Goal: Communication & Community: Answer question/provide support

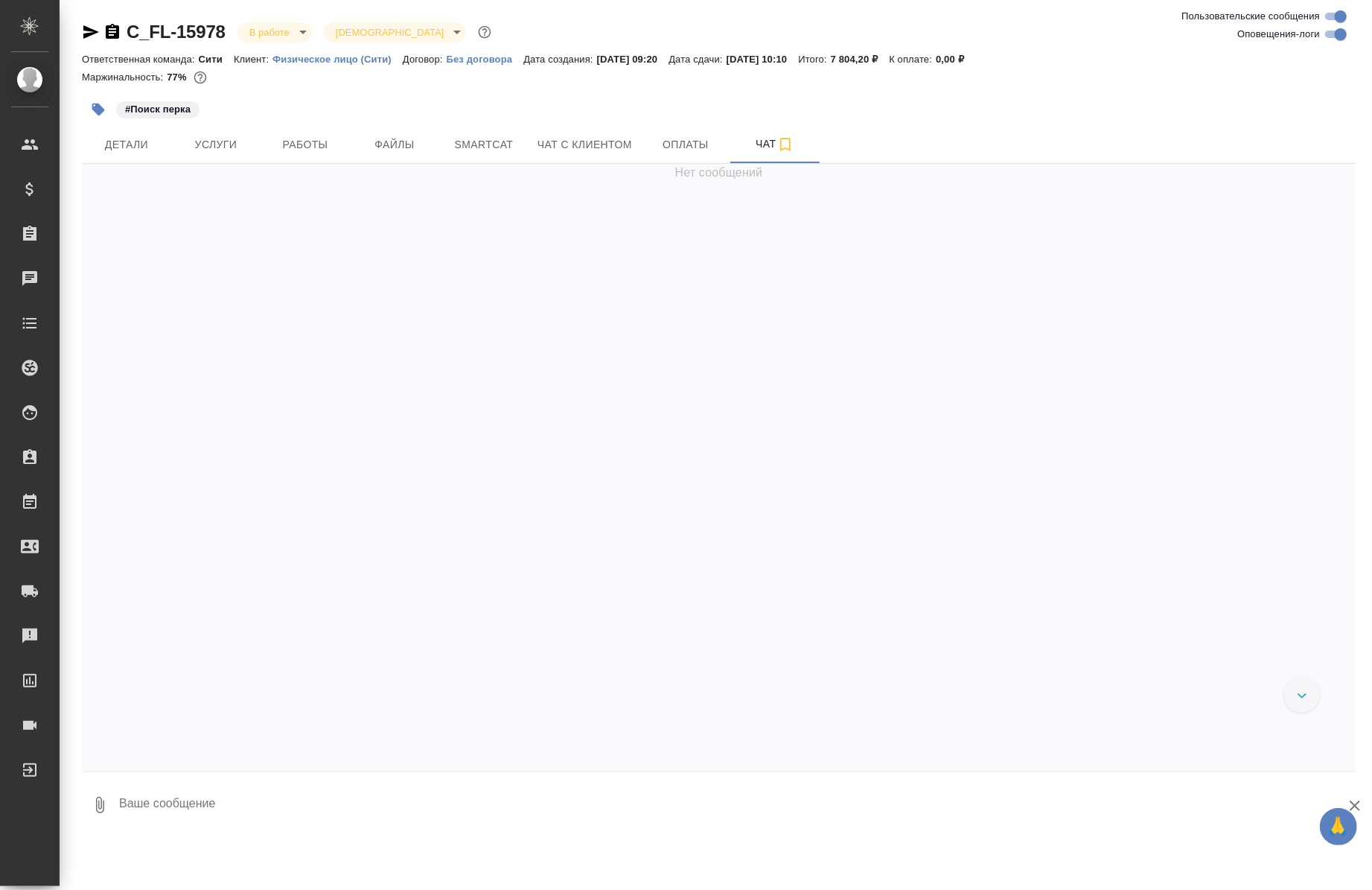
scroll to position [4988, 0]
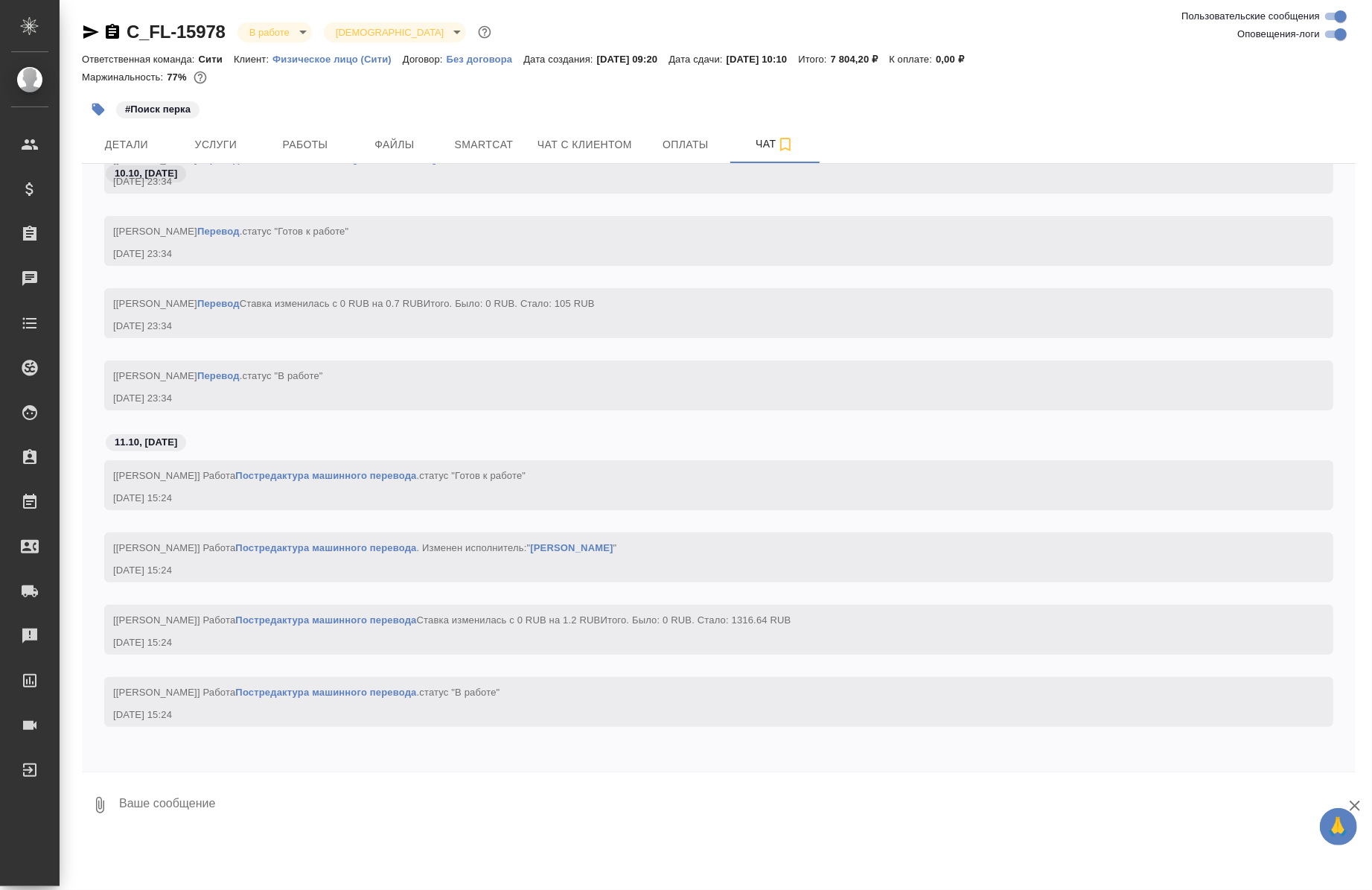
click at [294, 164] on div "10.10, пятница" at bounding box center [719, 178] width 1274 height 28
click at [293, 131] on button "Работы" at bounding box center [305, 144] width 90 height 38
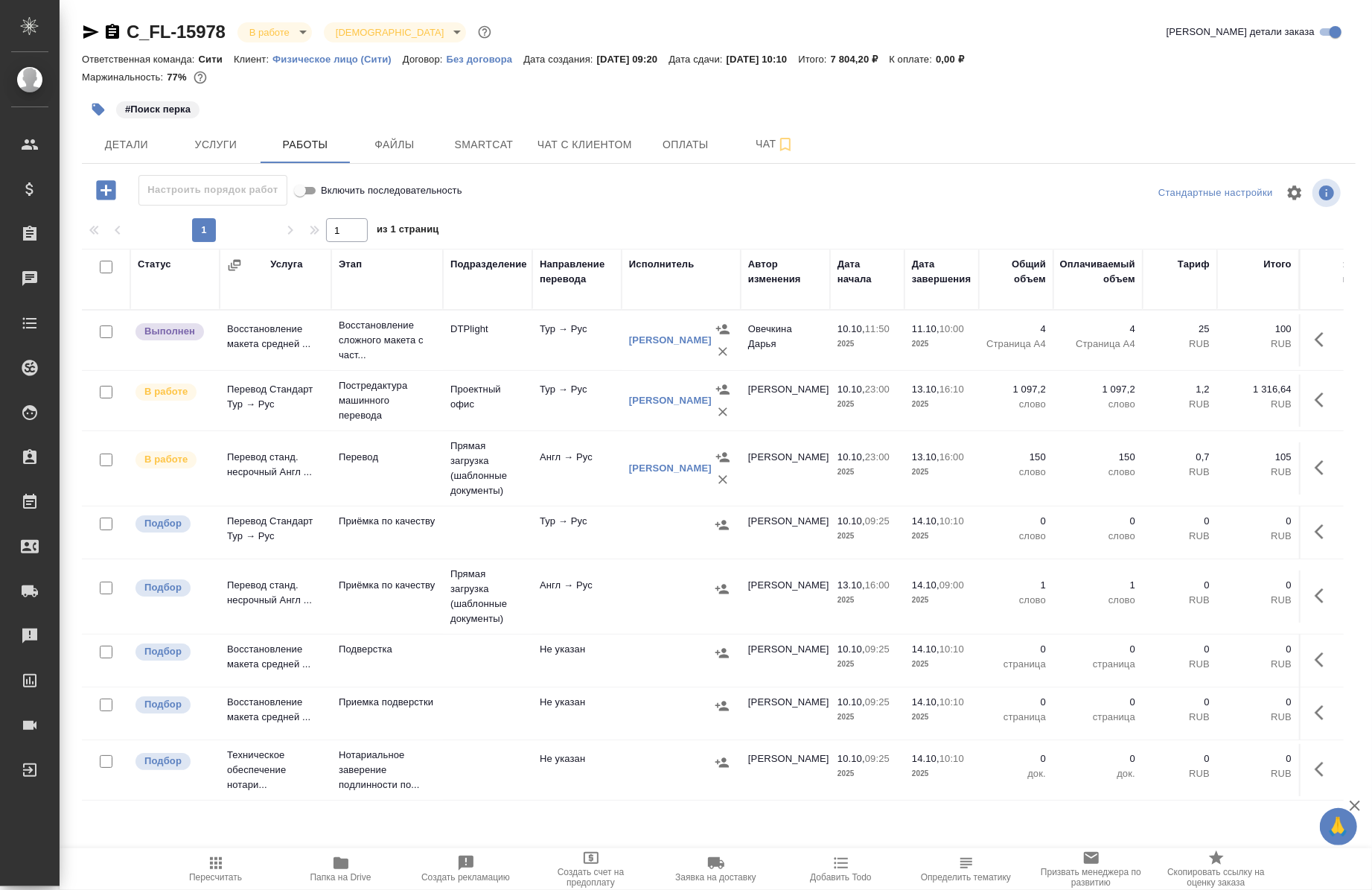
click at [340, 877] on span "Папка на Drive" at bounding box center [341, 876] width 61 height 11
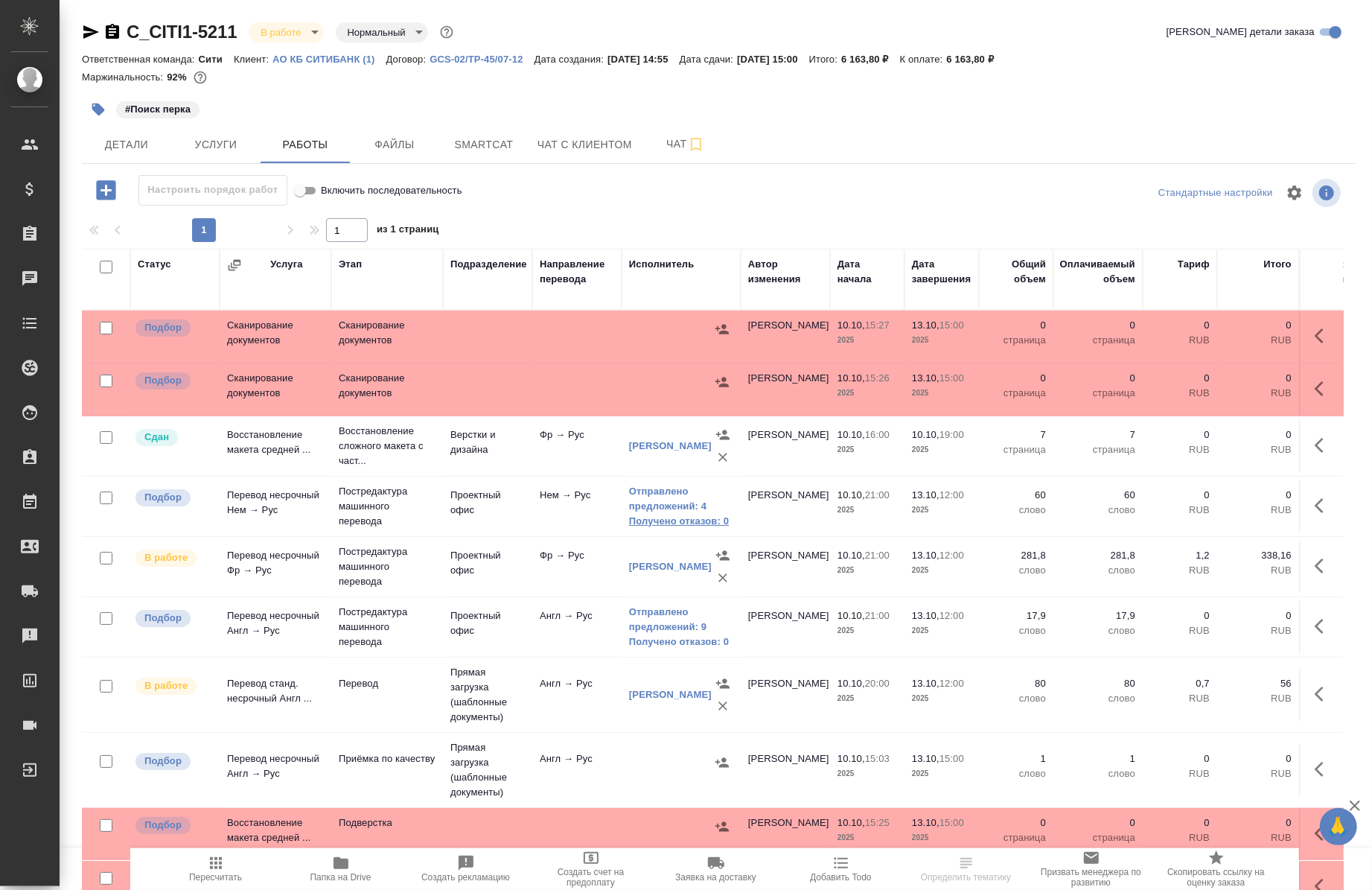
click at [666, 519] on link "Получено отказов: 0" at bounding box center [681, 520] width 104 height 14
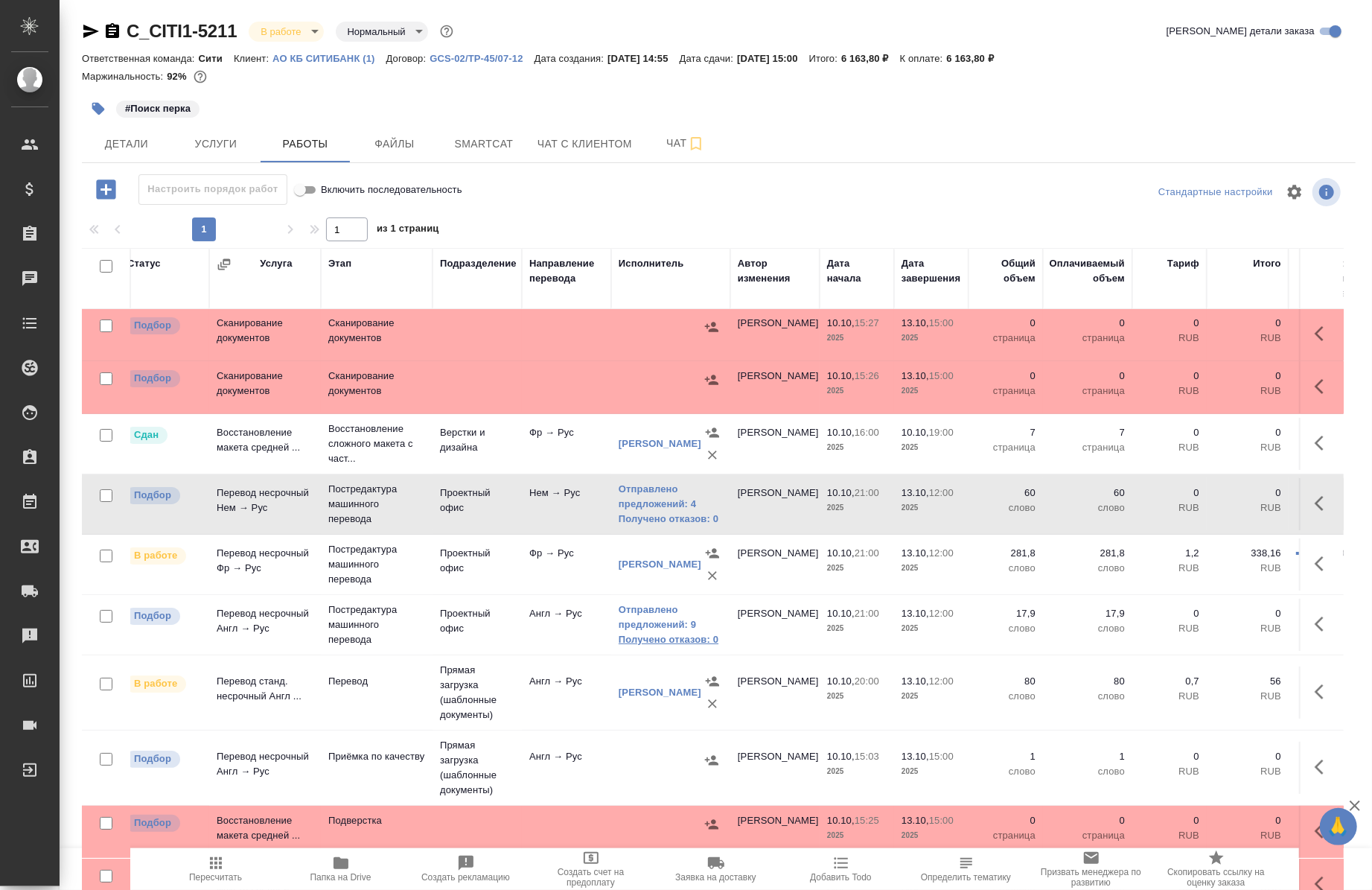
scroll to position [4, 14]
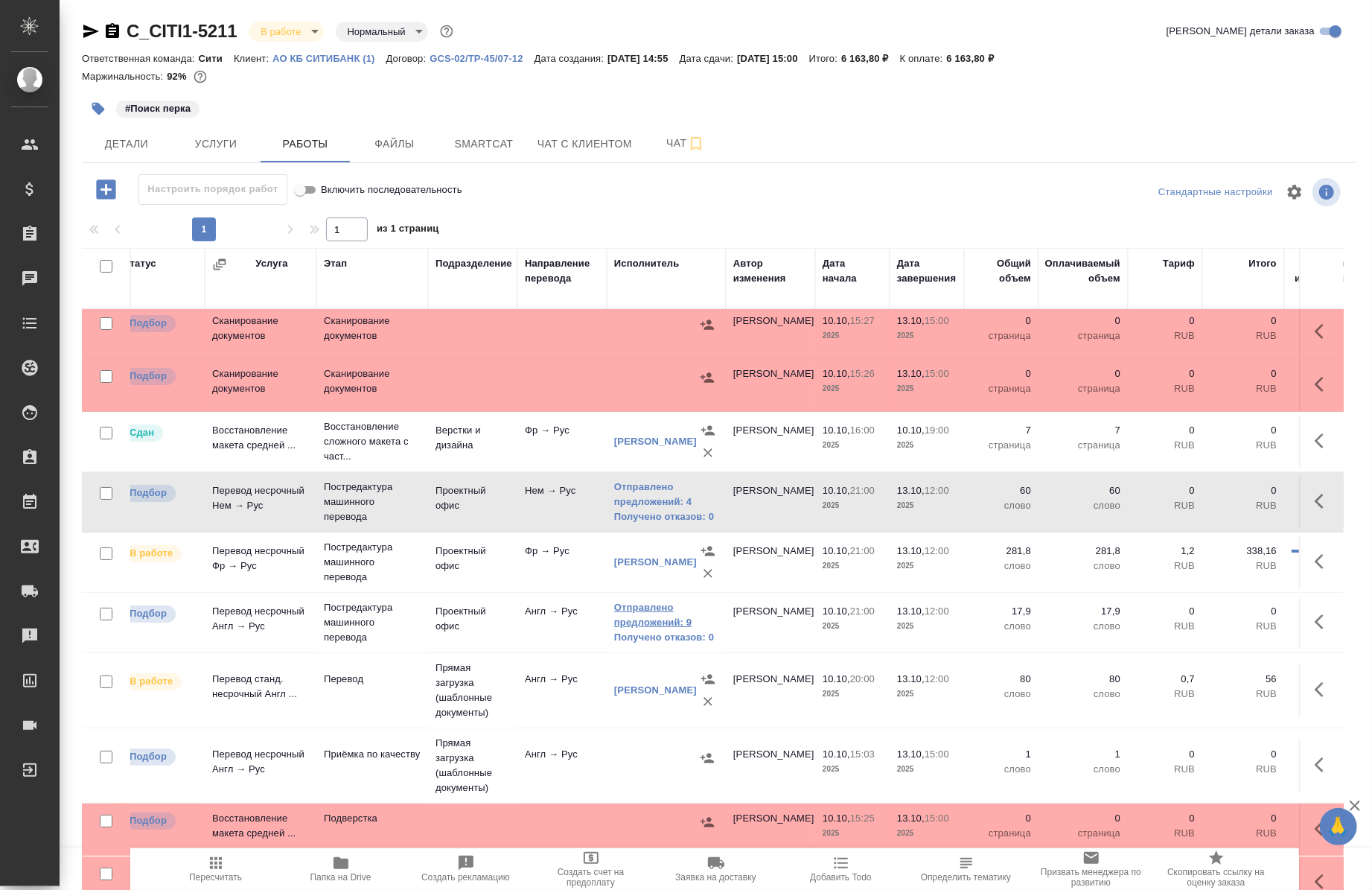
click at [652, 619] on link "Отправлено предложений: 9" at bounding box center [666, 615] width 104 height 30
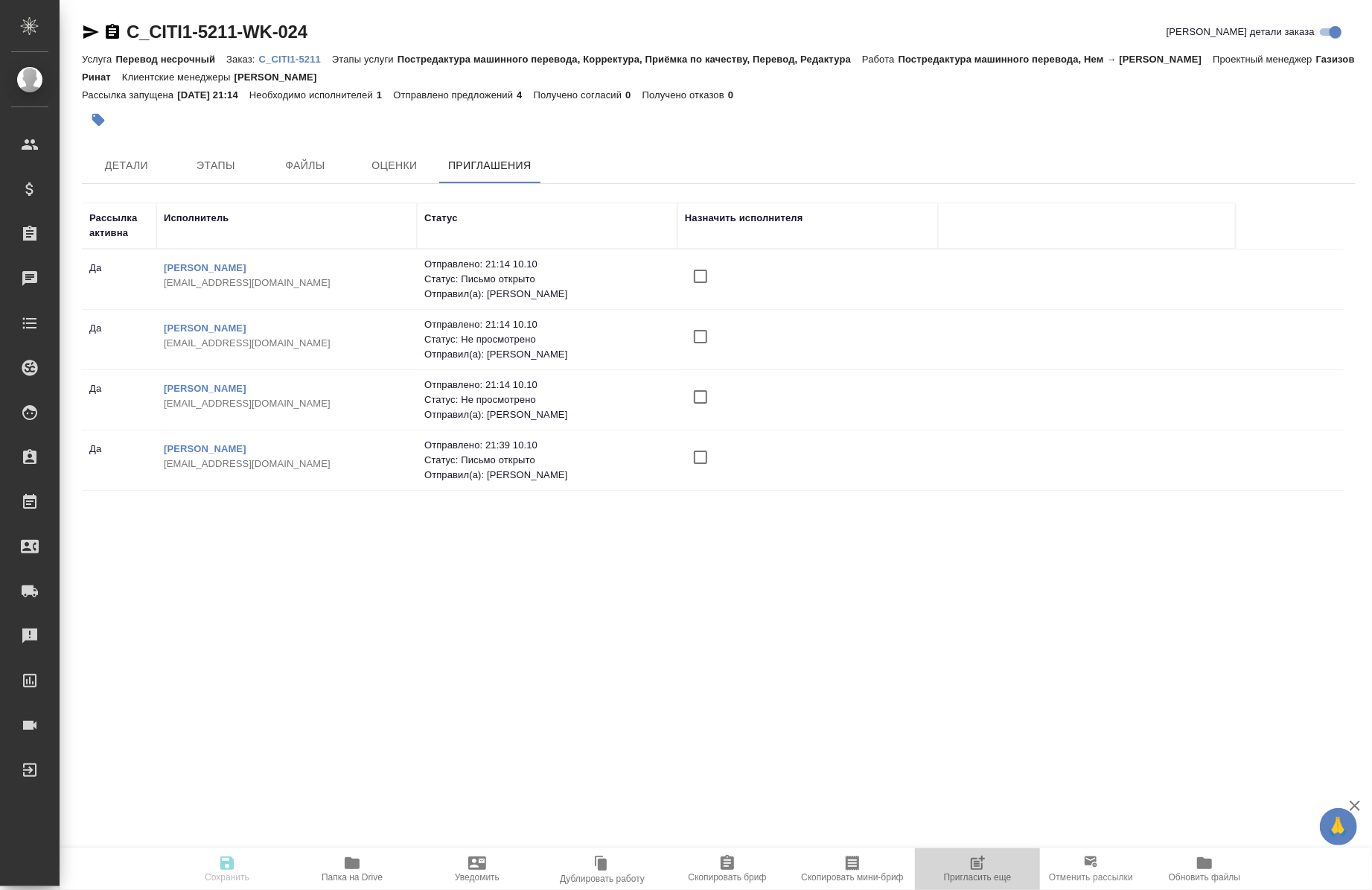
click at [987, 878] on span "Пригласить еще" at bounding box center [977, 876] width 68 height 11
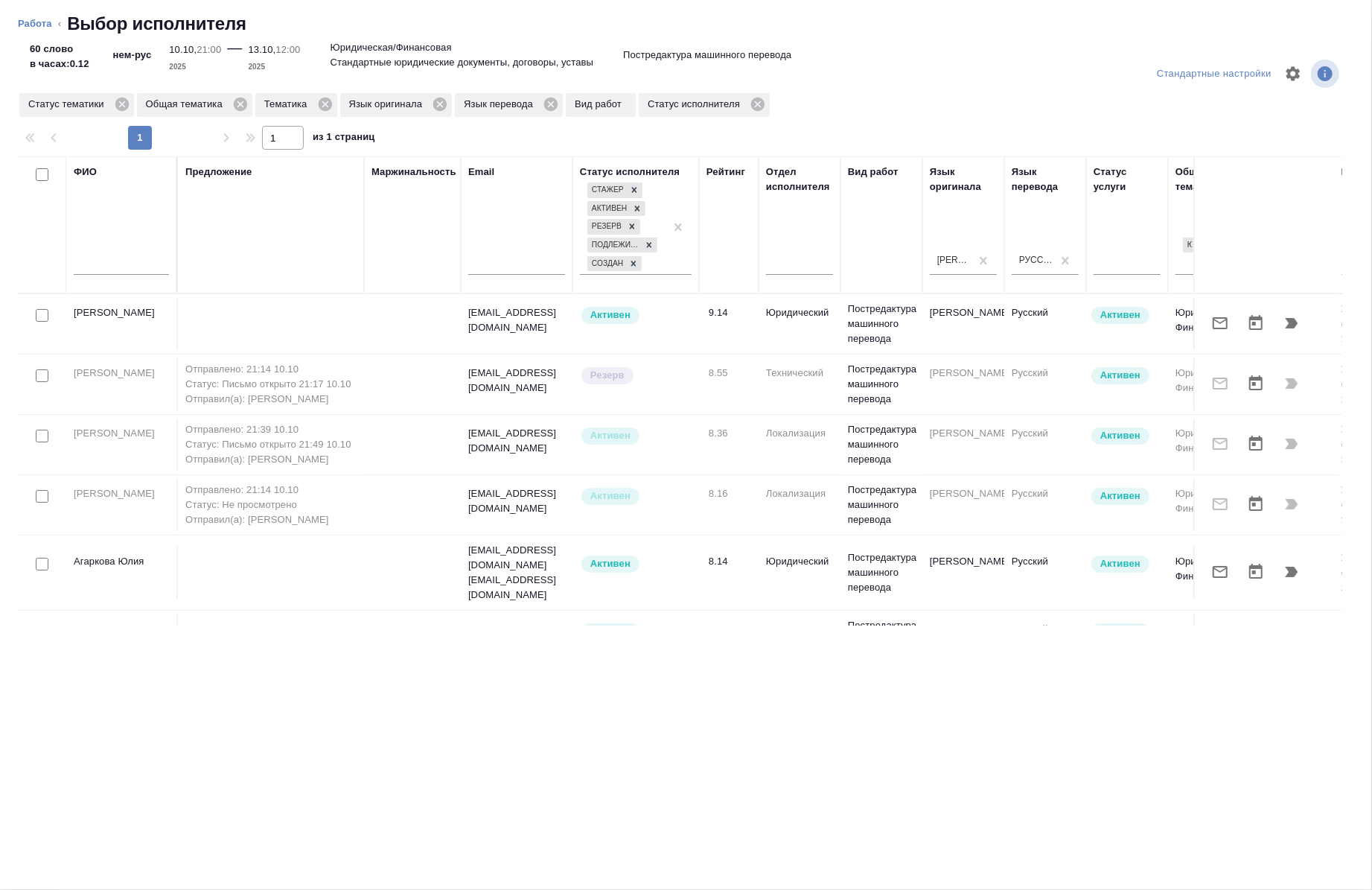
drag, startPoint x: 332, startPoint y: 626, endPoint x: 325, endPoint y: 619, distance: 9.9
click at [325, 619] on div "Стандартные настройки Статус тематики Общая тематика Тематика Язык оригинала Яз…" at bounding box center [686, 466] width 1372 height 845
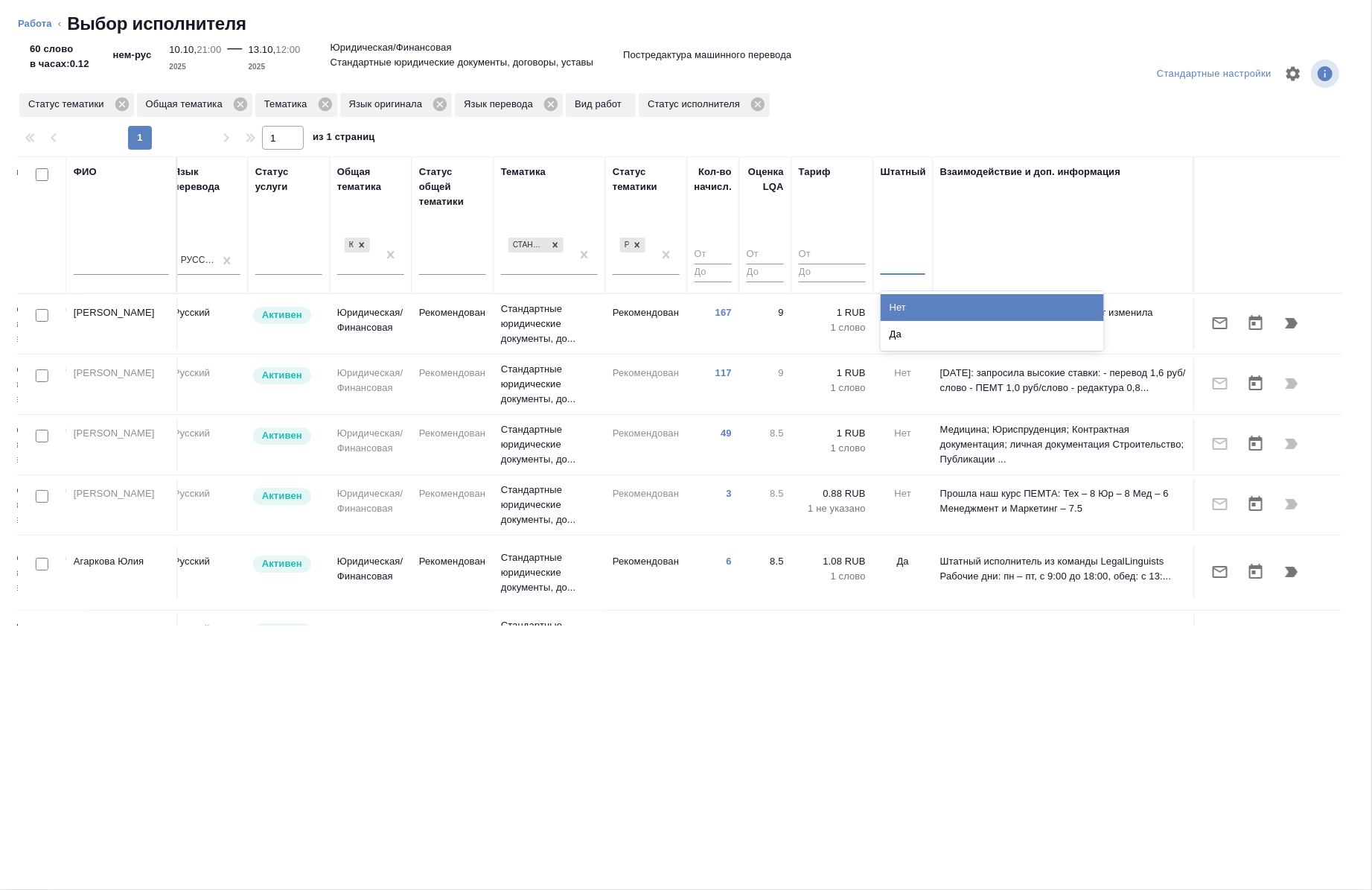
click at [881, 256] on div at bounding box center [903, 260] width 44 height 21
click at [897, 307] on div "Нет" at bounding box center [992, 308] width 223 height 27
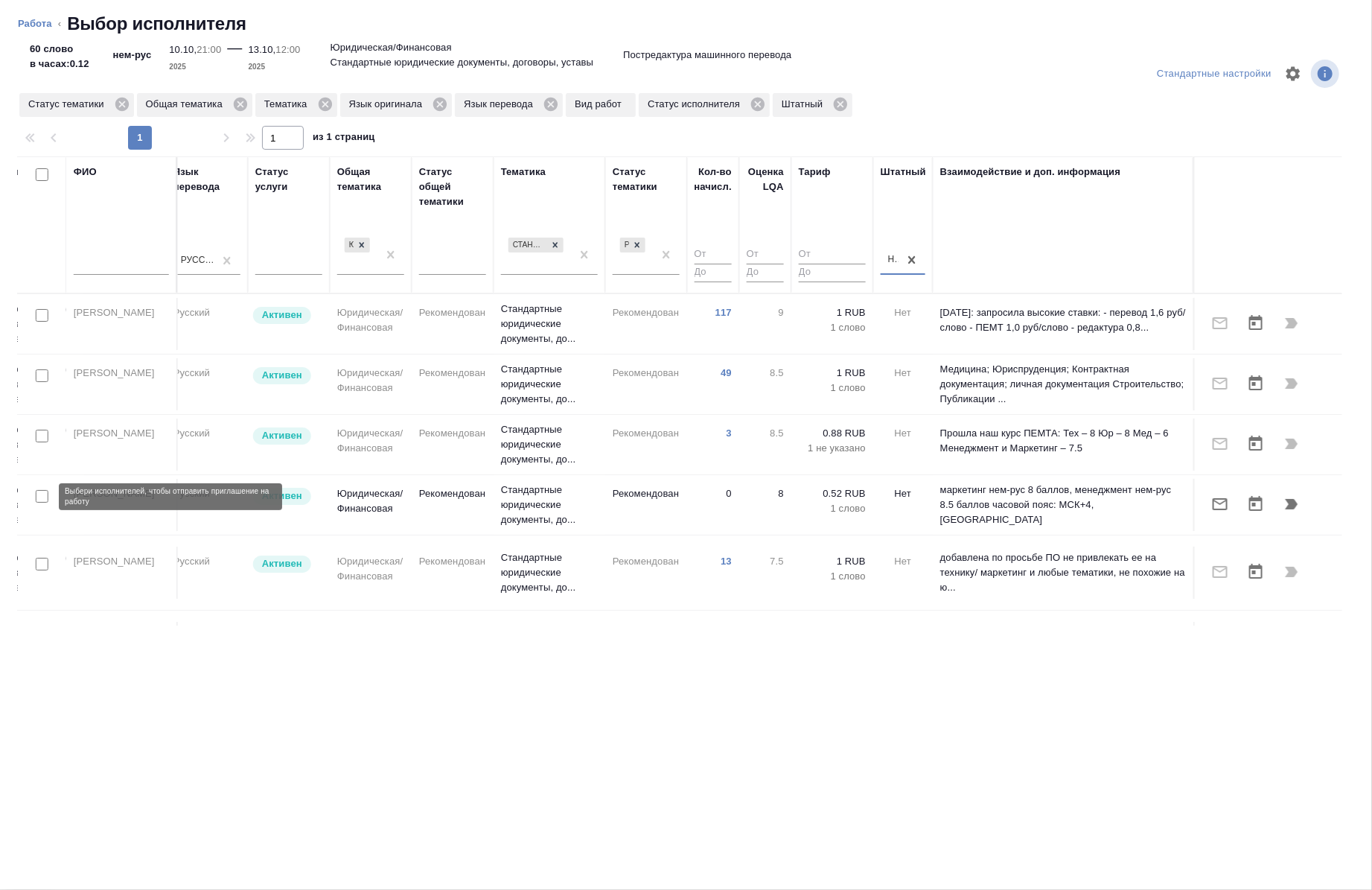
click at [36, 495] on input "checkbox" at bounding box center [41, 496] width 13 height 13
checkbox input "true"
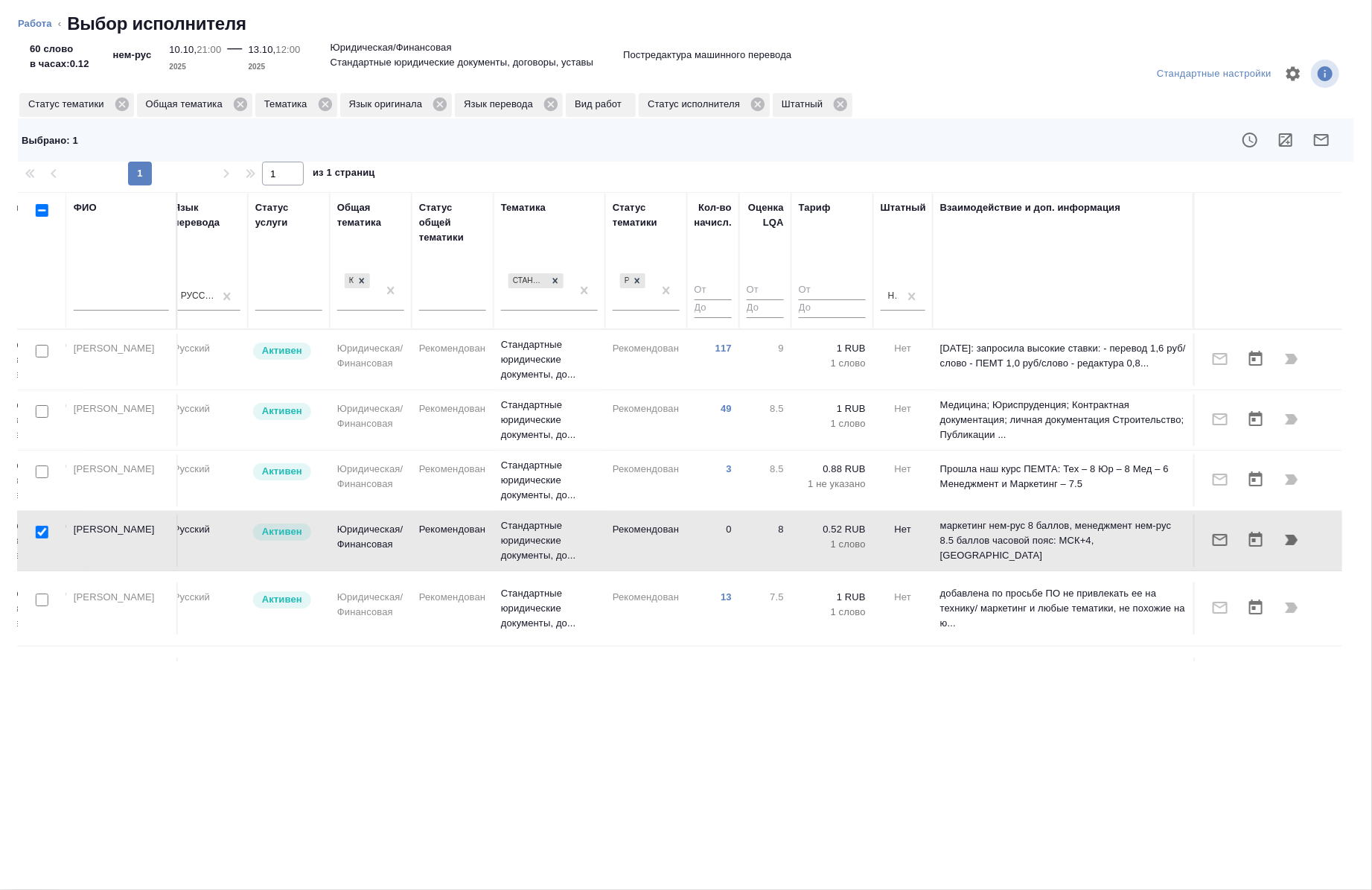
scroll to position [43, 850]
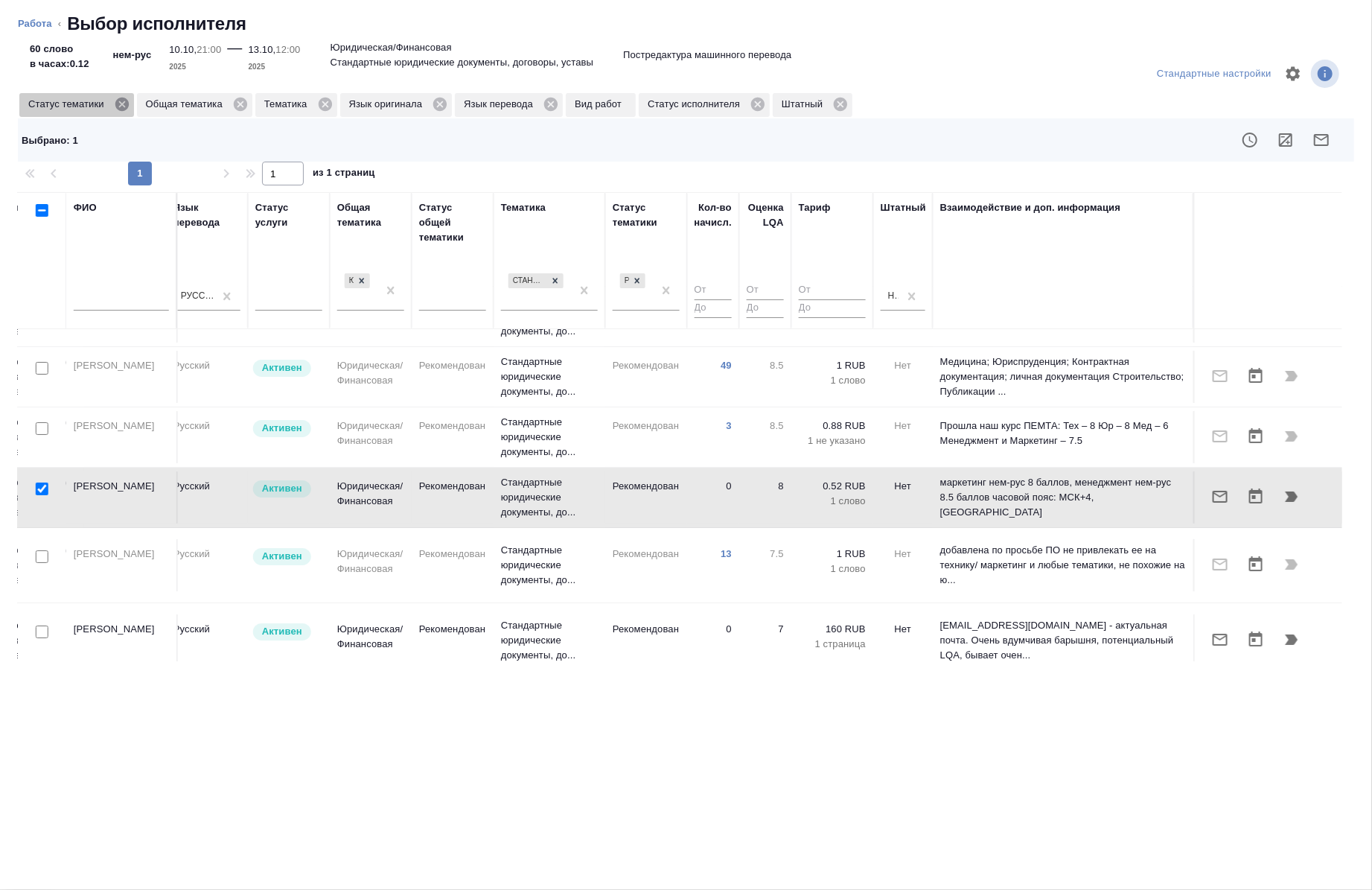
click at [125, 106] on icon at bounding box center [122, 104] width 14 height 14
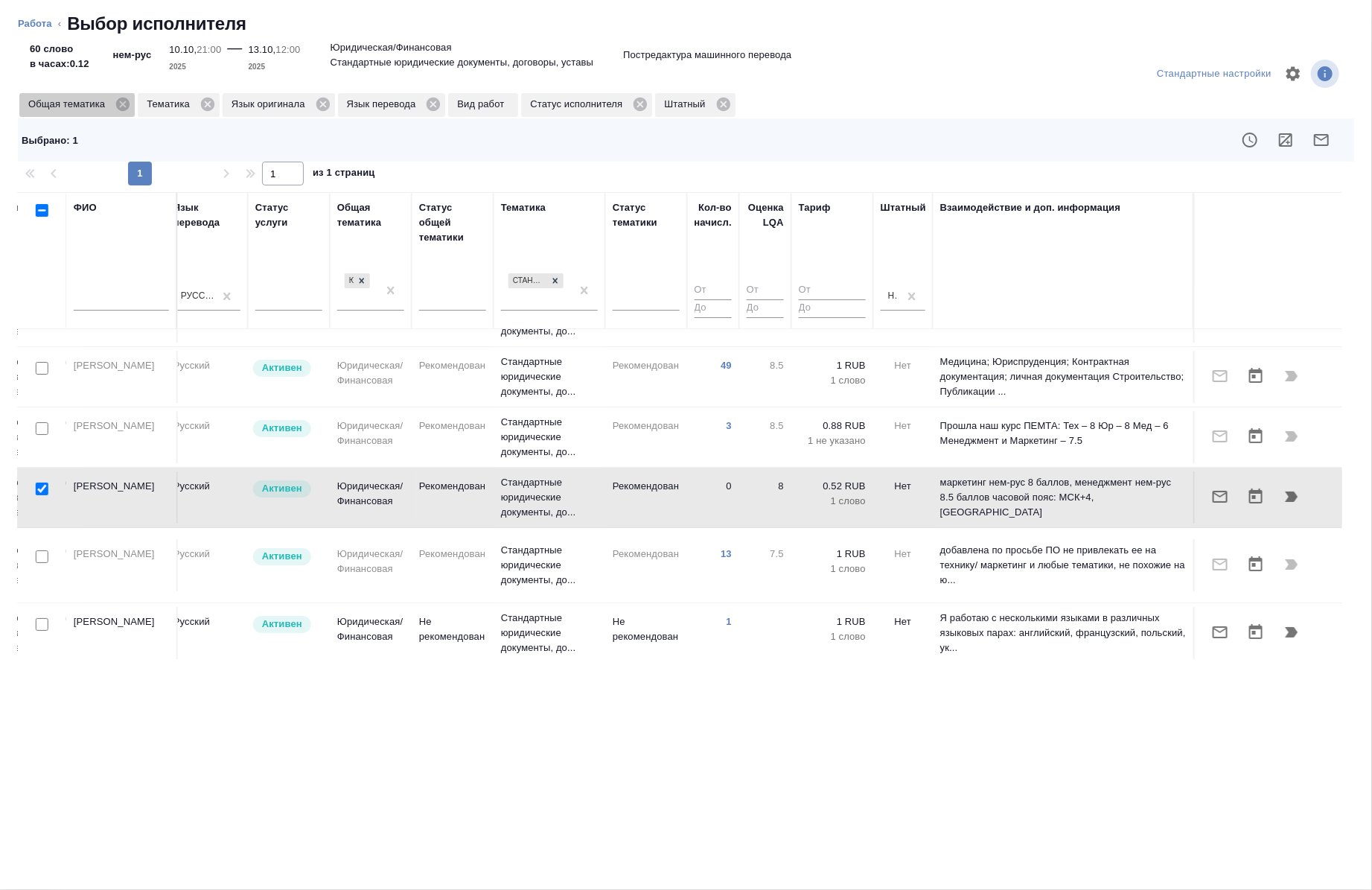
click at [125, 106] on icon at bounding box center [123, 104] width 16 height 16
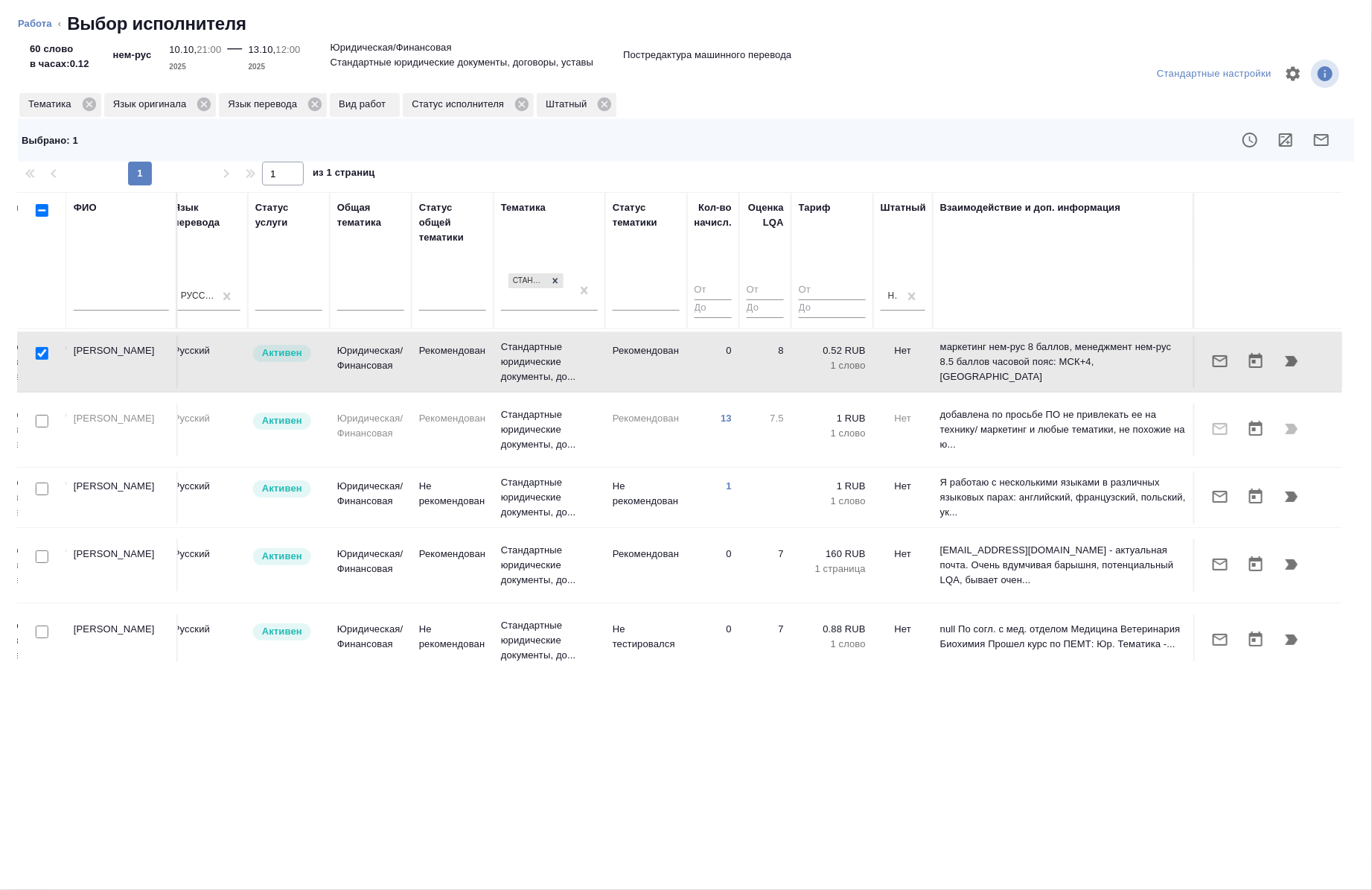
scroll to position [285, 850]
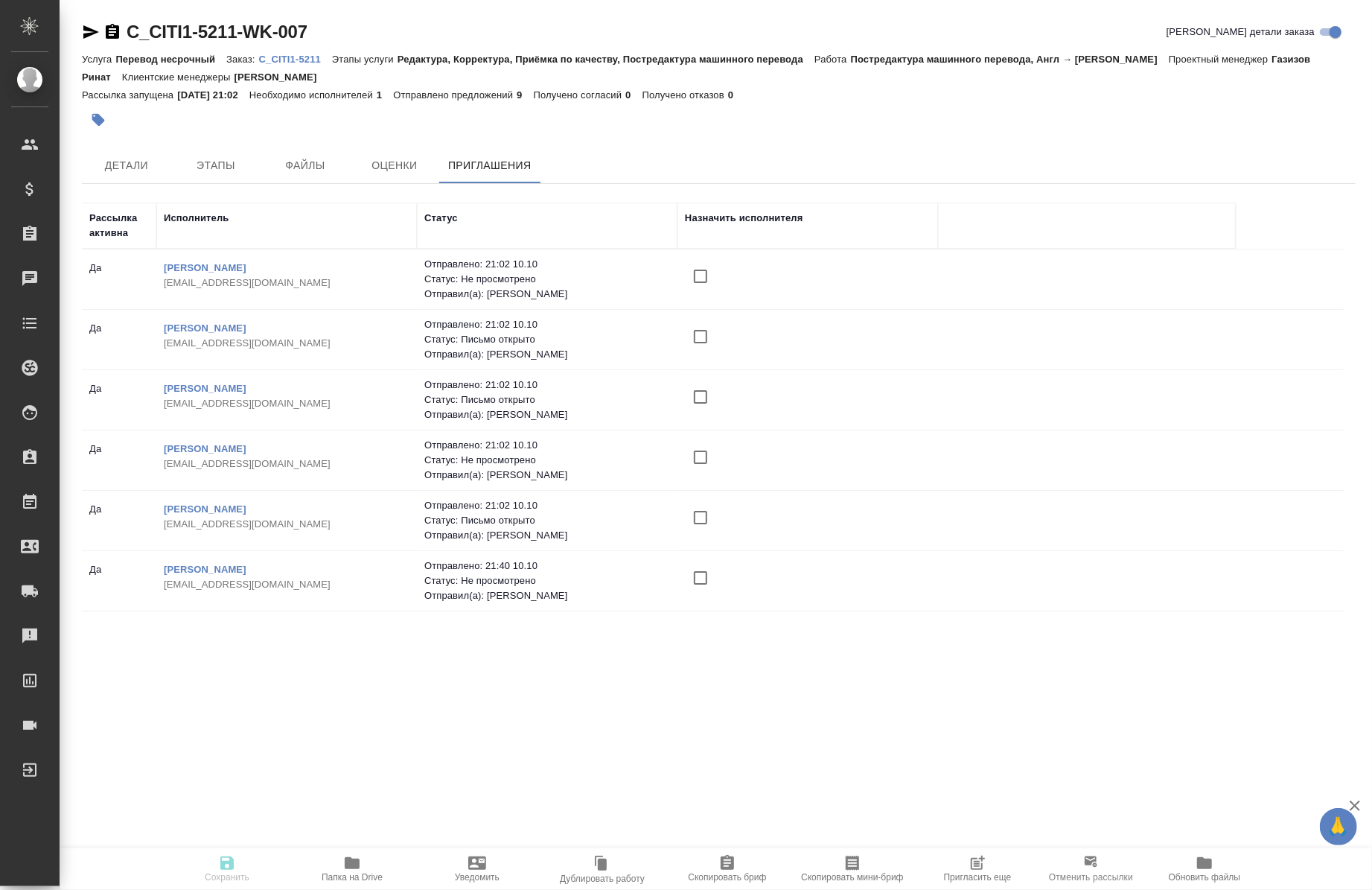
click at [969, 870] on icon "button" at bounding box center [977, 863] width 18 height 18
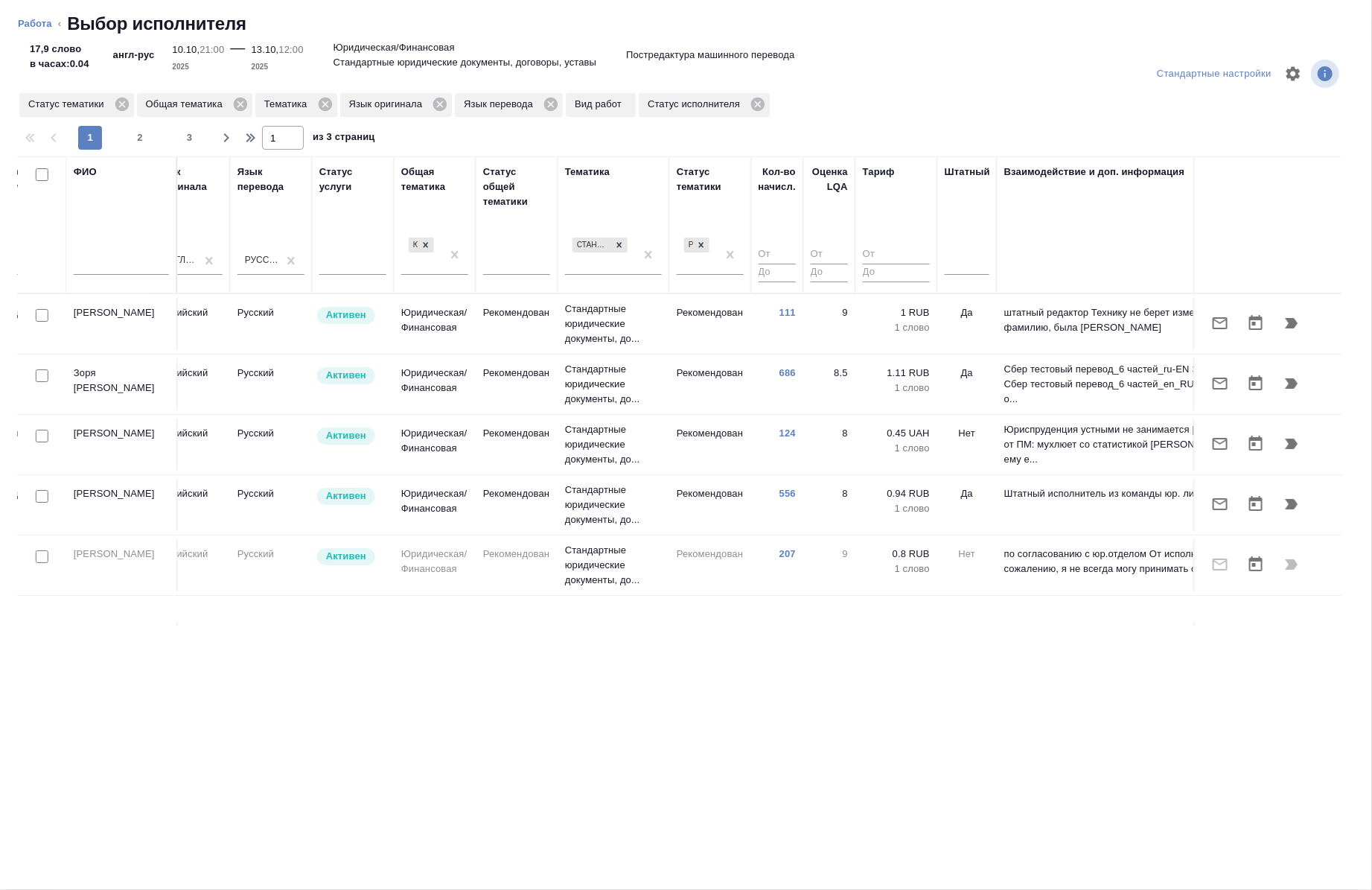
scroll to position [0, 850]
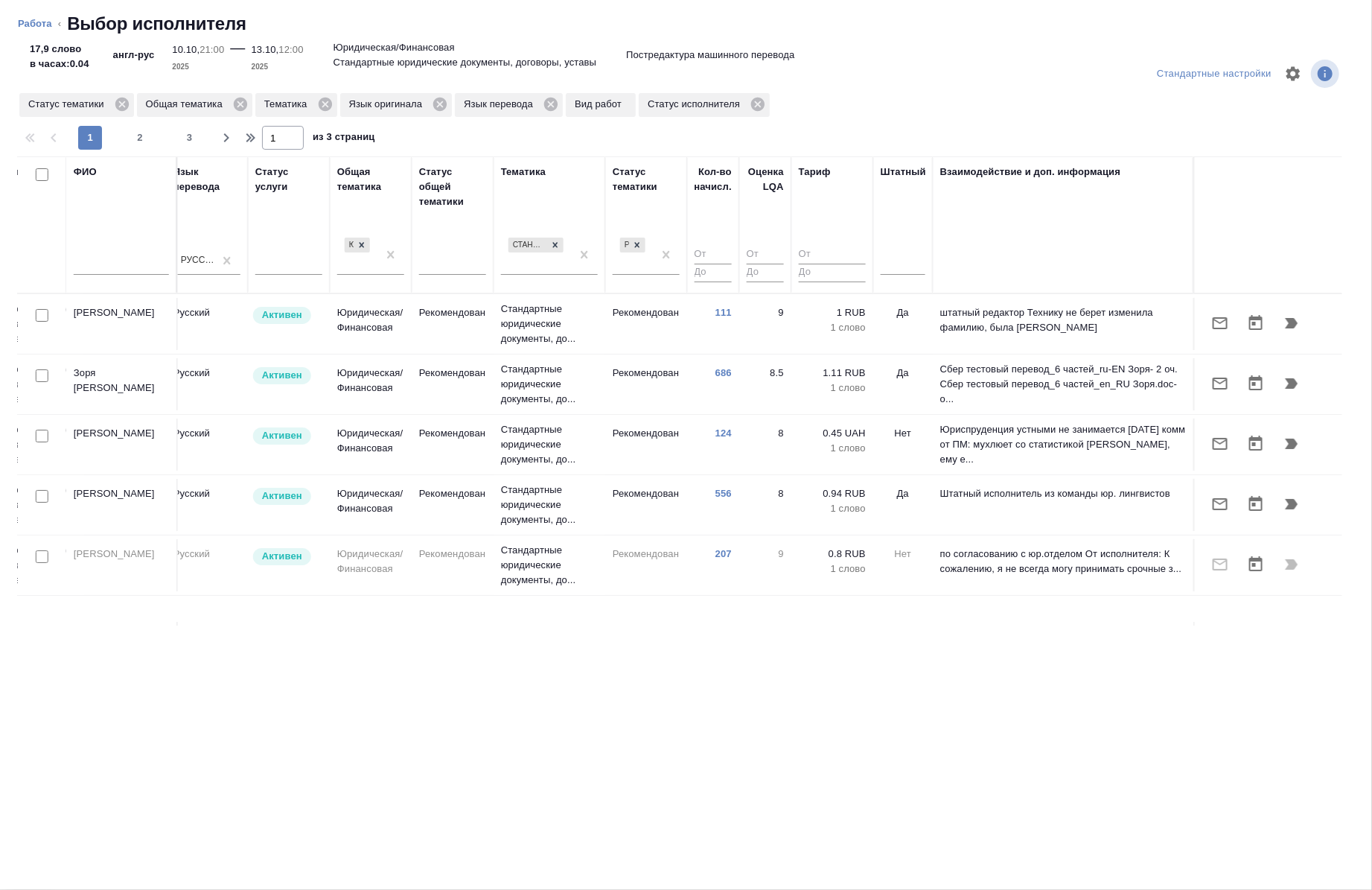
click at [893, 275] on div at bounding box center [903, 265] width 44 height 39
click at [893, 271] on div at bounding box center [903, 260] width 44 height 28
click at [897, 304] on div "Нет" at bounding box center [992, 308] width 223 height 27
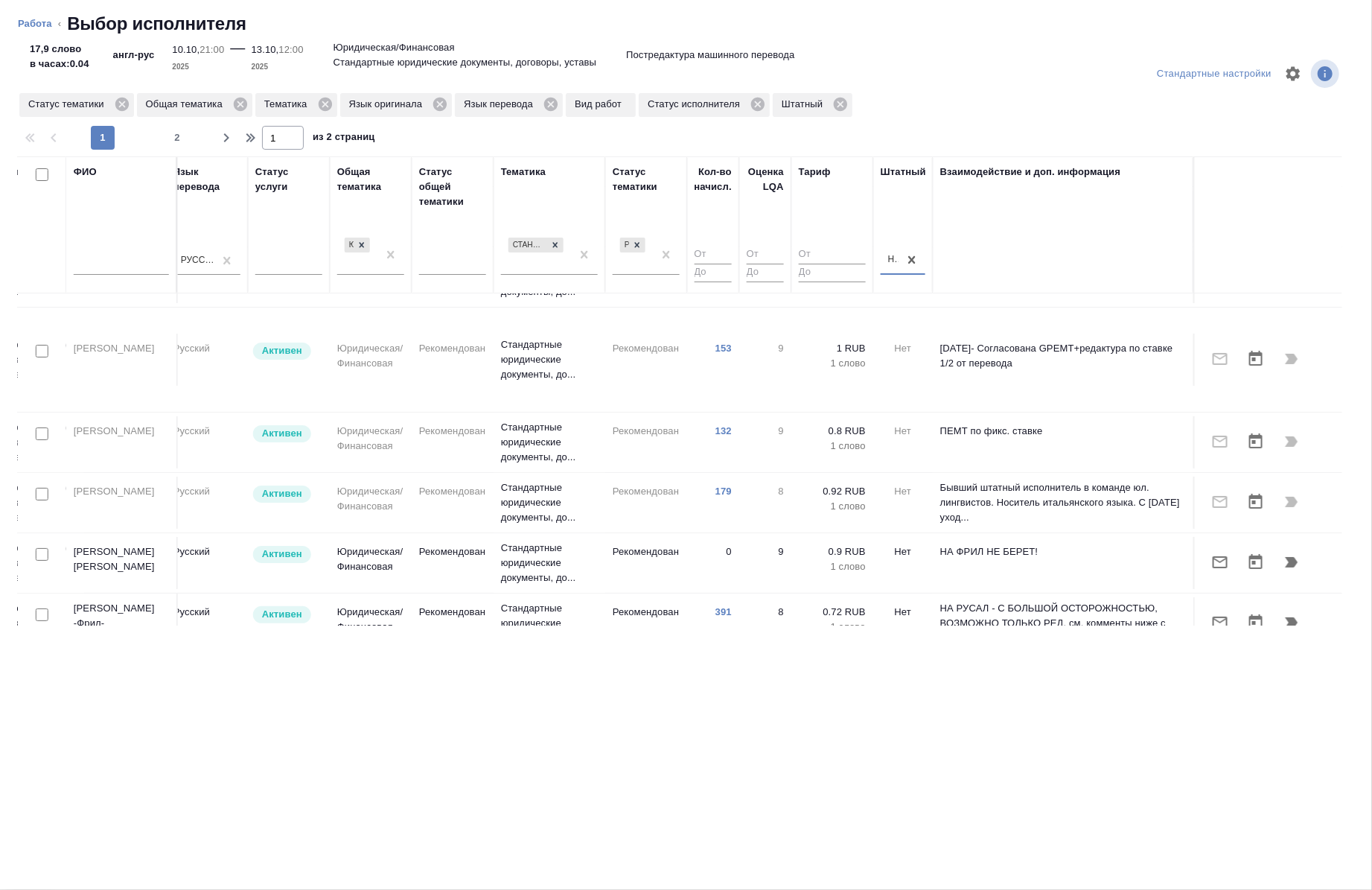
scroll to position [145, 850]
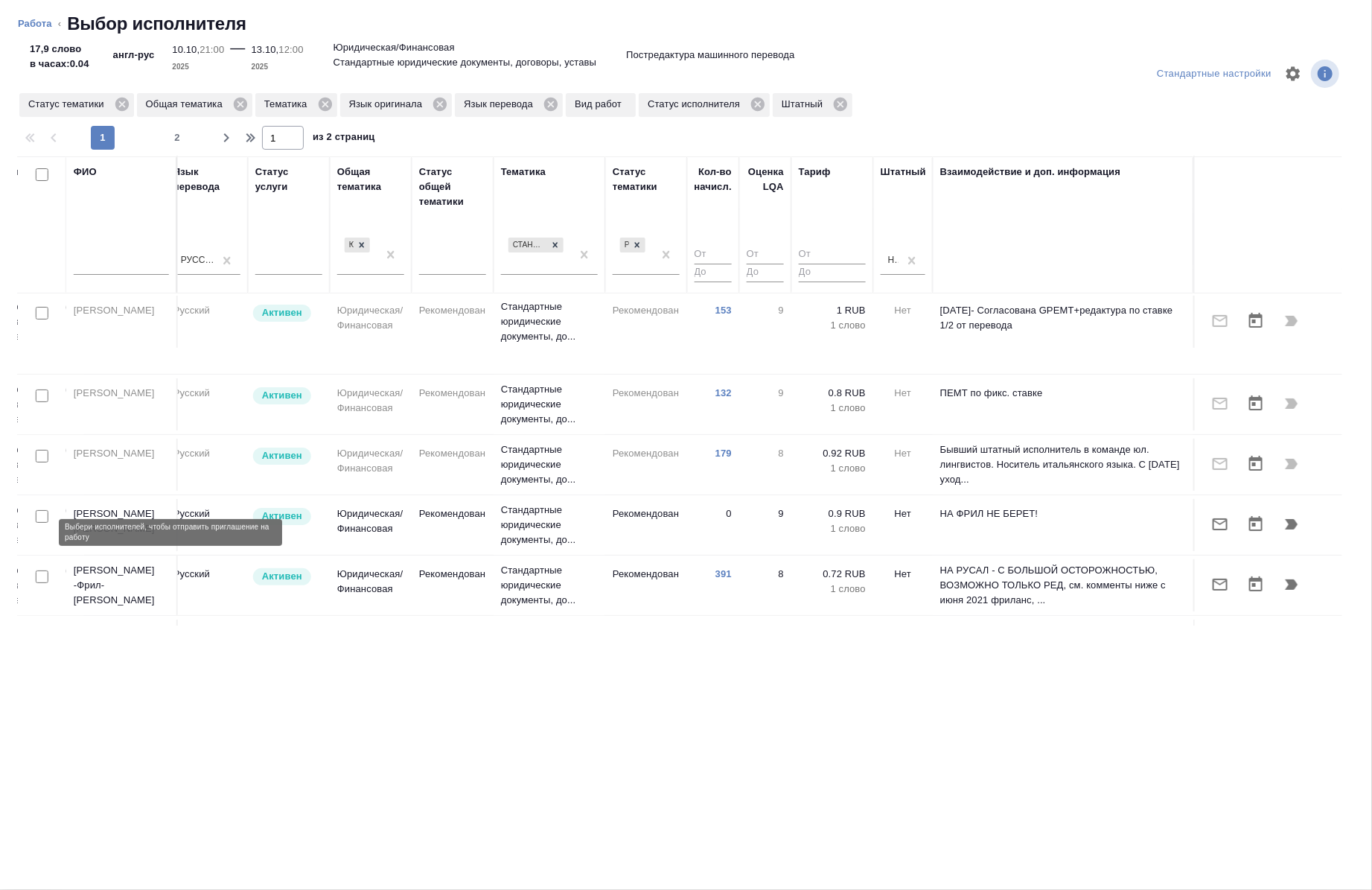
click at [43, 570] on input "checkbox" at bounding box center [41, 576] width 13 height 13
checkbox input "true"
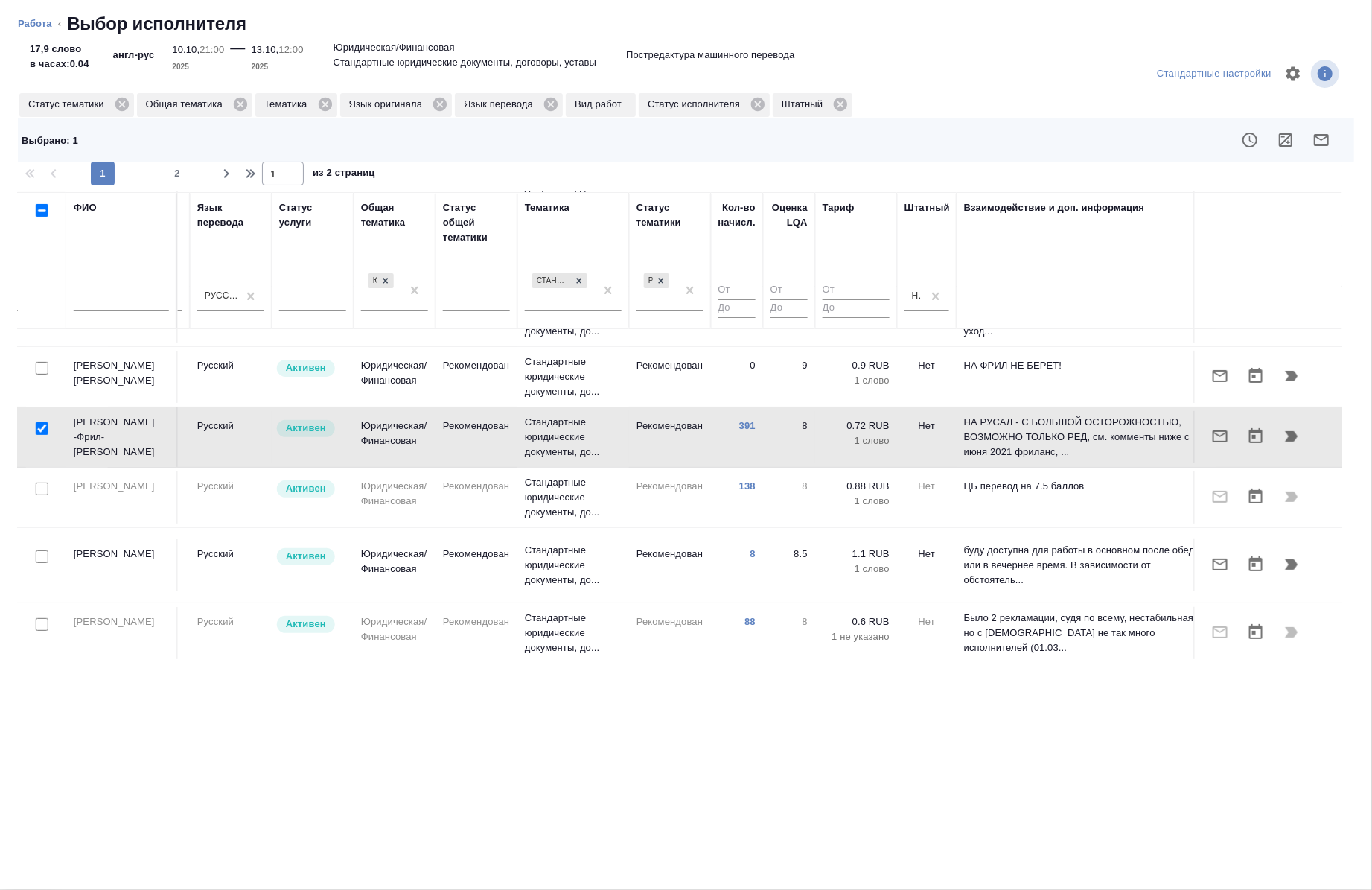
scroll to position [397, 804]
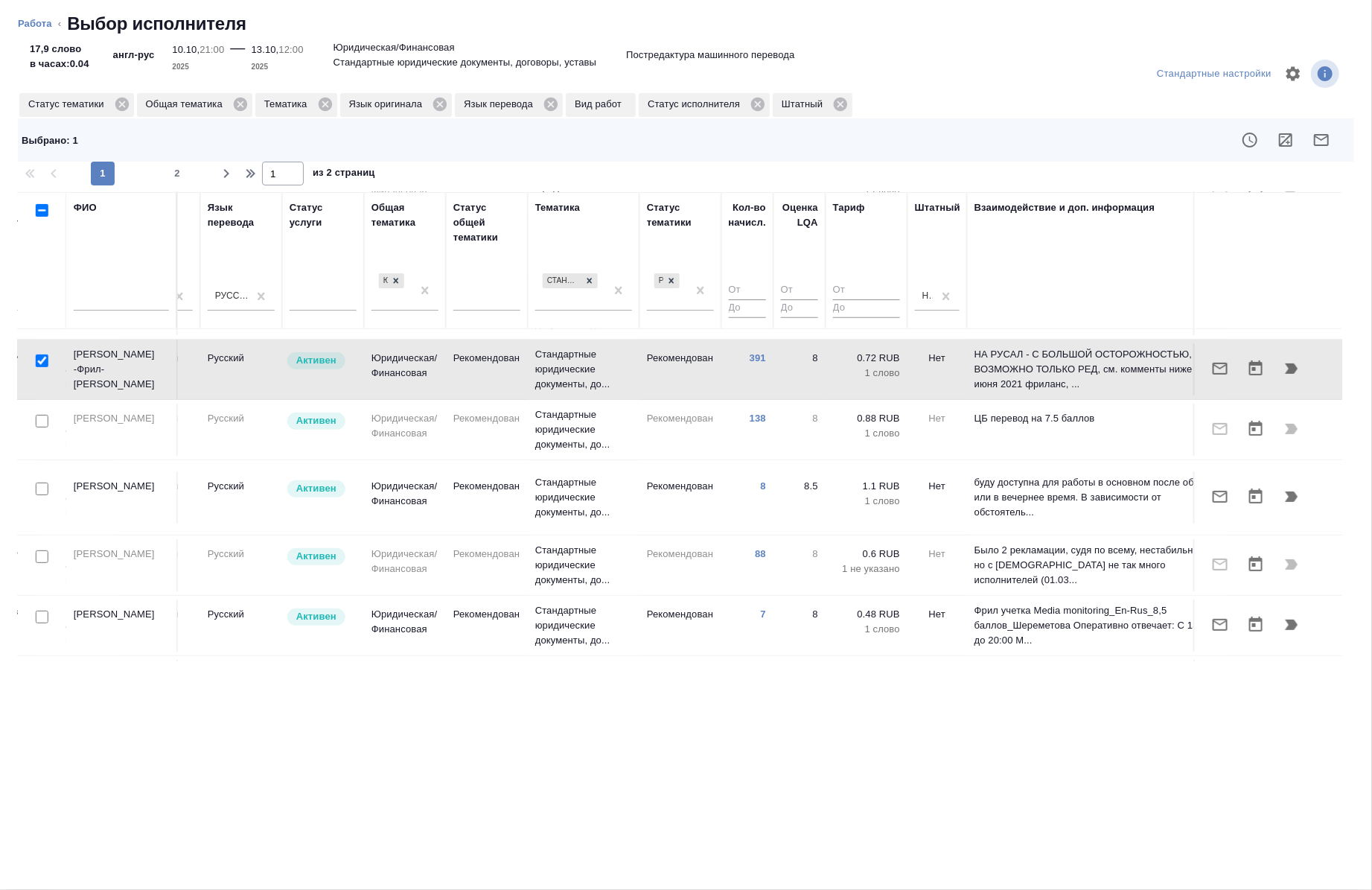
click at [41, 479] on div at bounding box center [41, 489] width 34 height 21
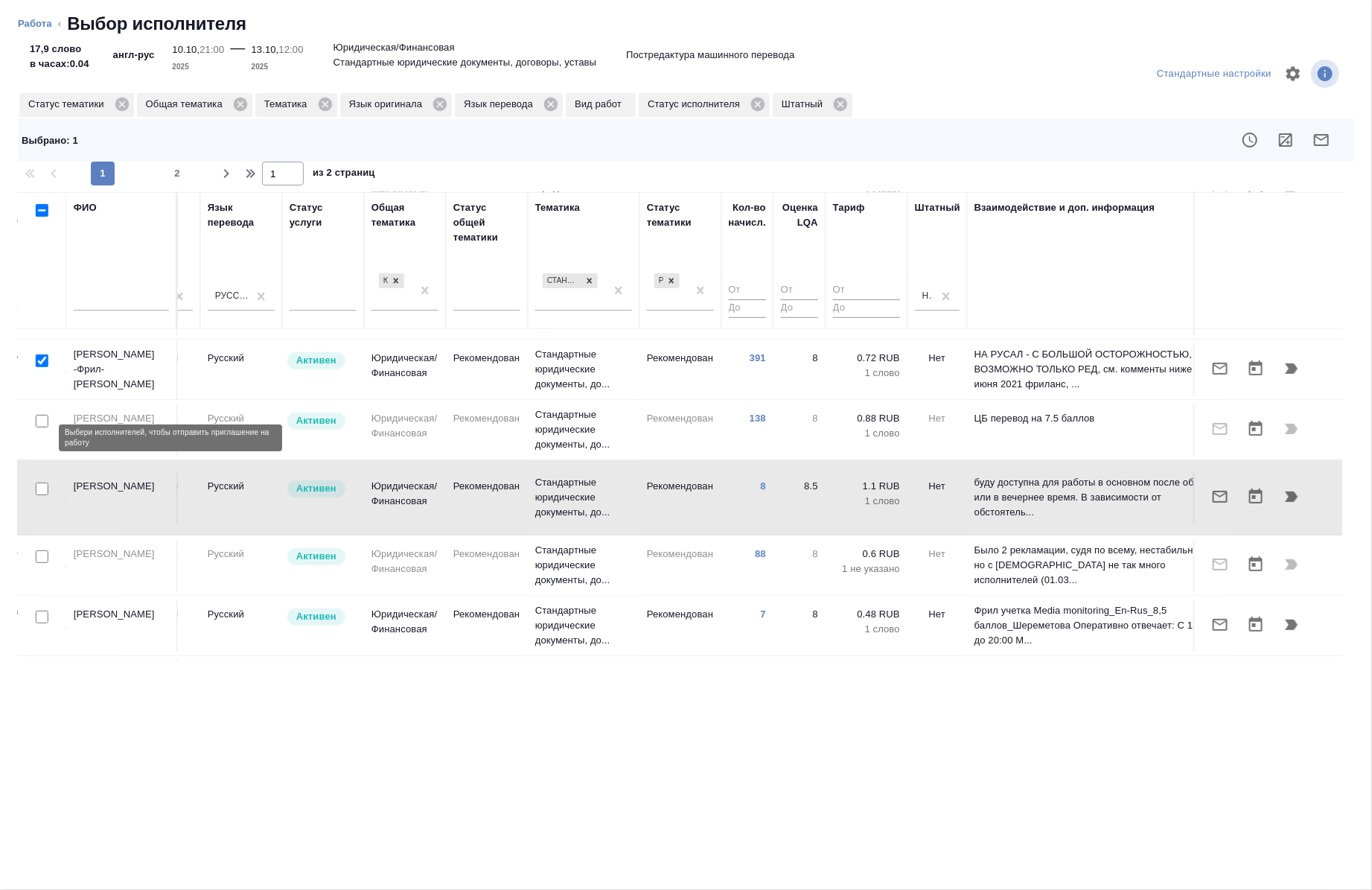
click at [38, 483] on input "checkbox" at bounding box center [41, 488] width 13 height 13
checkbox input "true"
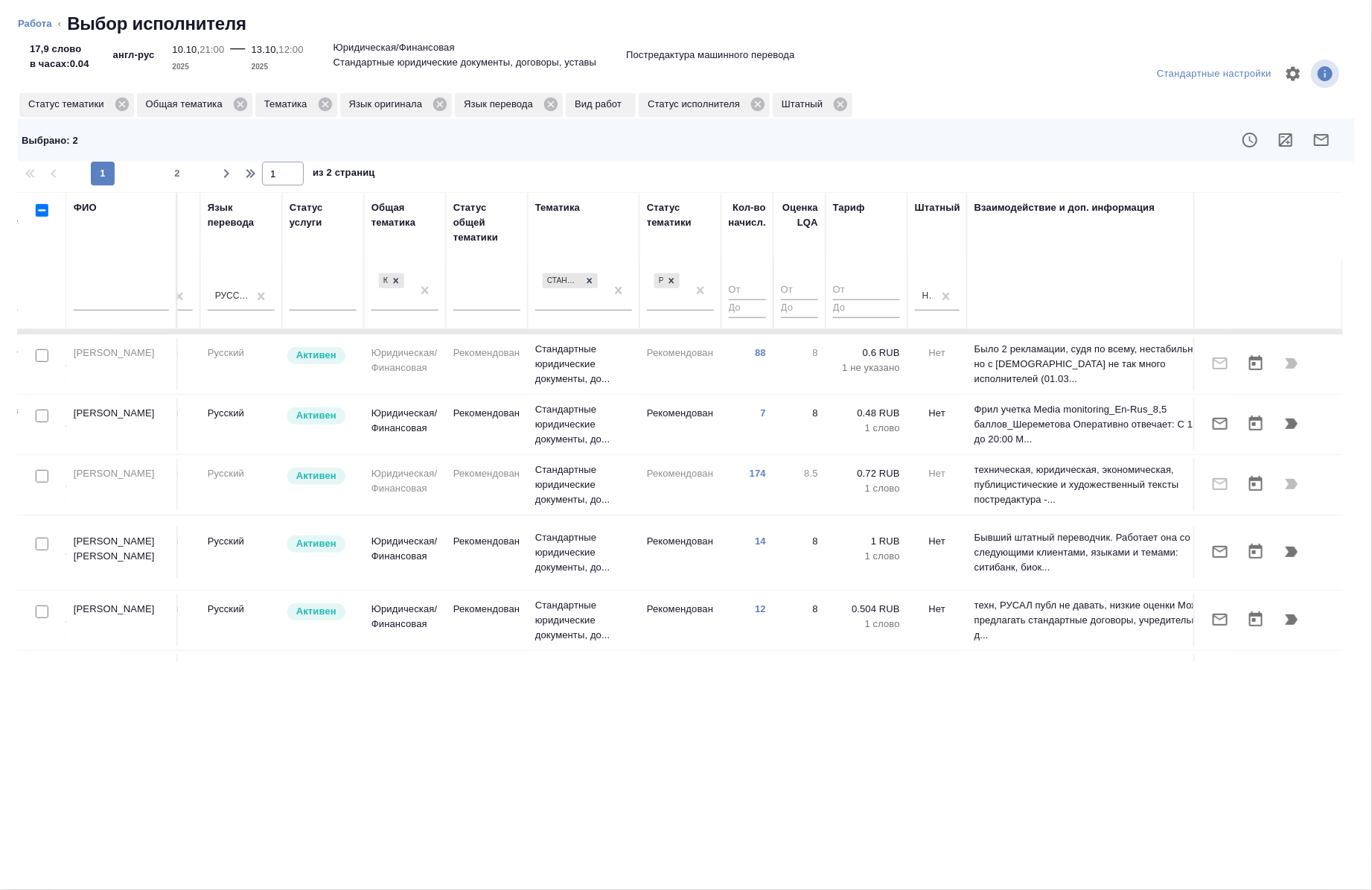
scroll to position [598, 804]
click at [45, 604] on input "checkbox" at bounding box center [41, 610] width 13 height 13
checkbox input "true"
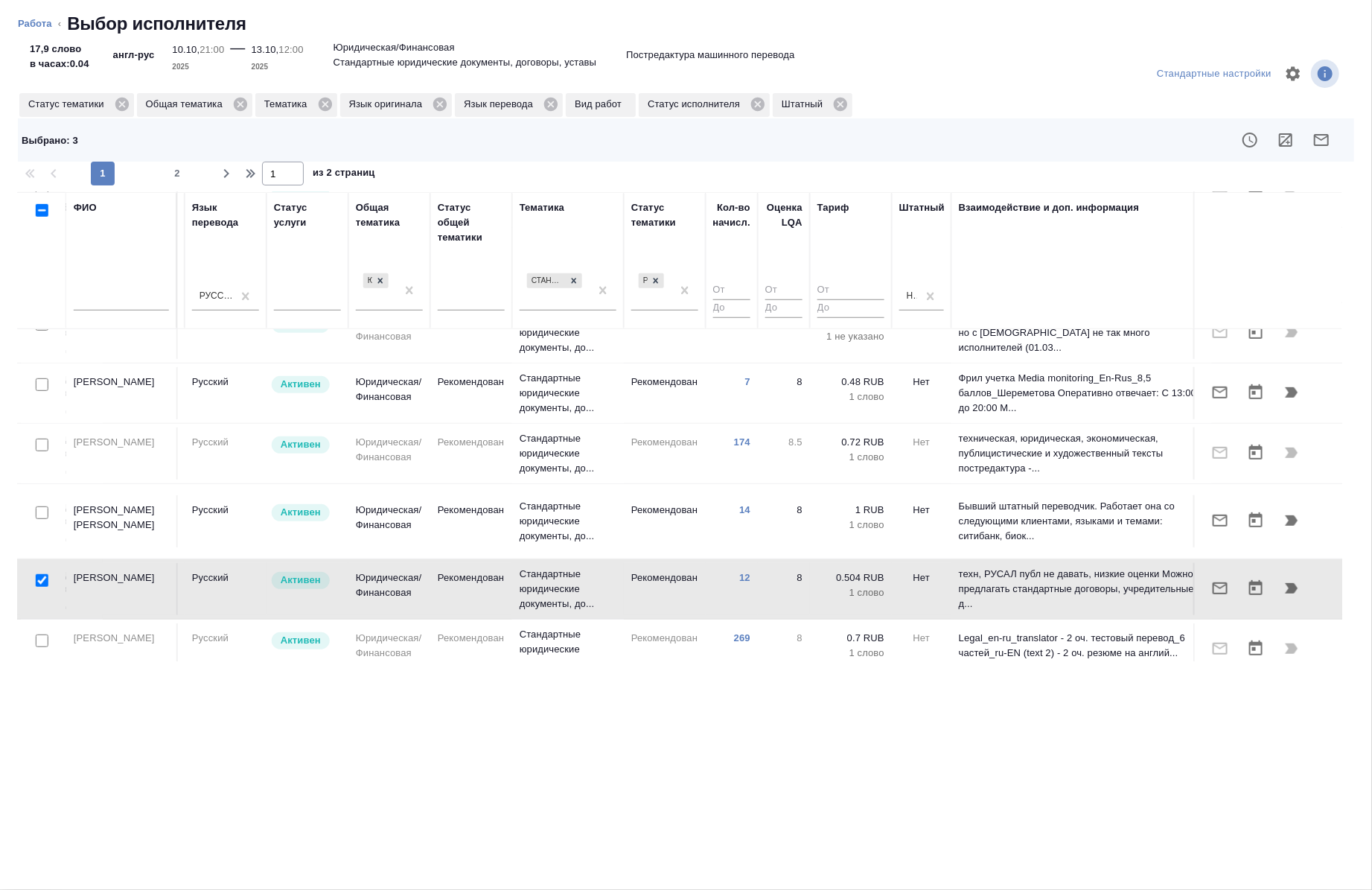
scroll to position [628, 820]
click at [47, 507] on input "checkbox" at bounding box center [41, 513] width 13 height 13
checkbox input "true"
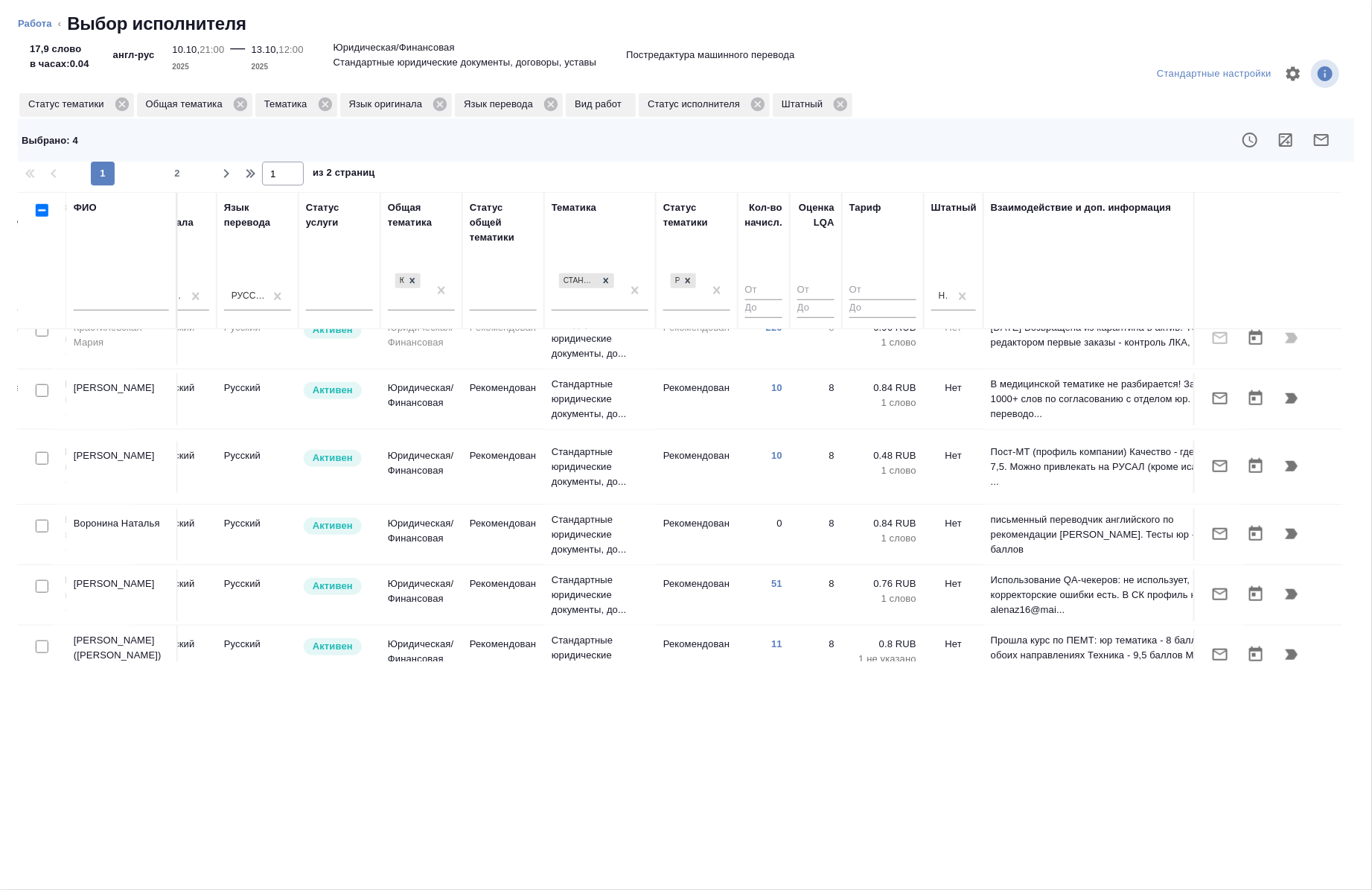
scroll to position [1005, 782]
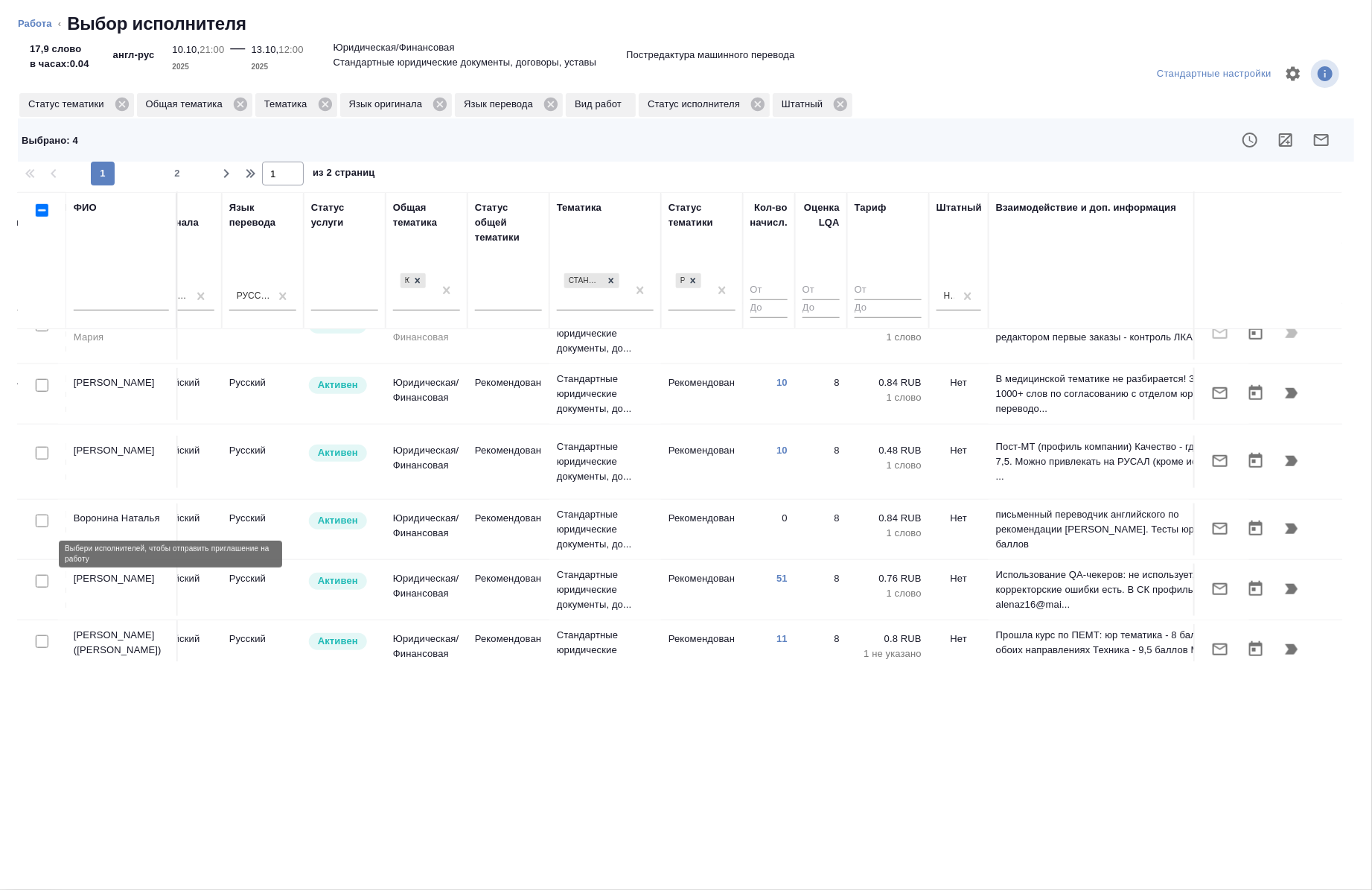
click at [42, 635] on input "checkbox" at bounding box center [41, 641] width 13 height 13
checkbox input "true"
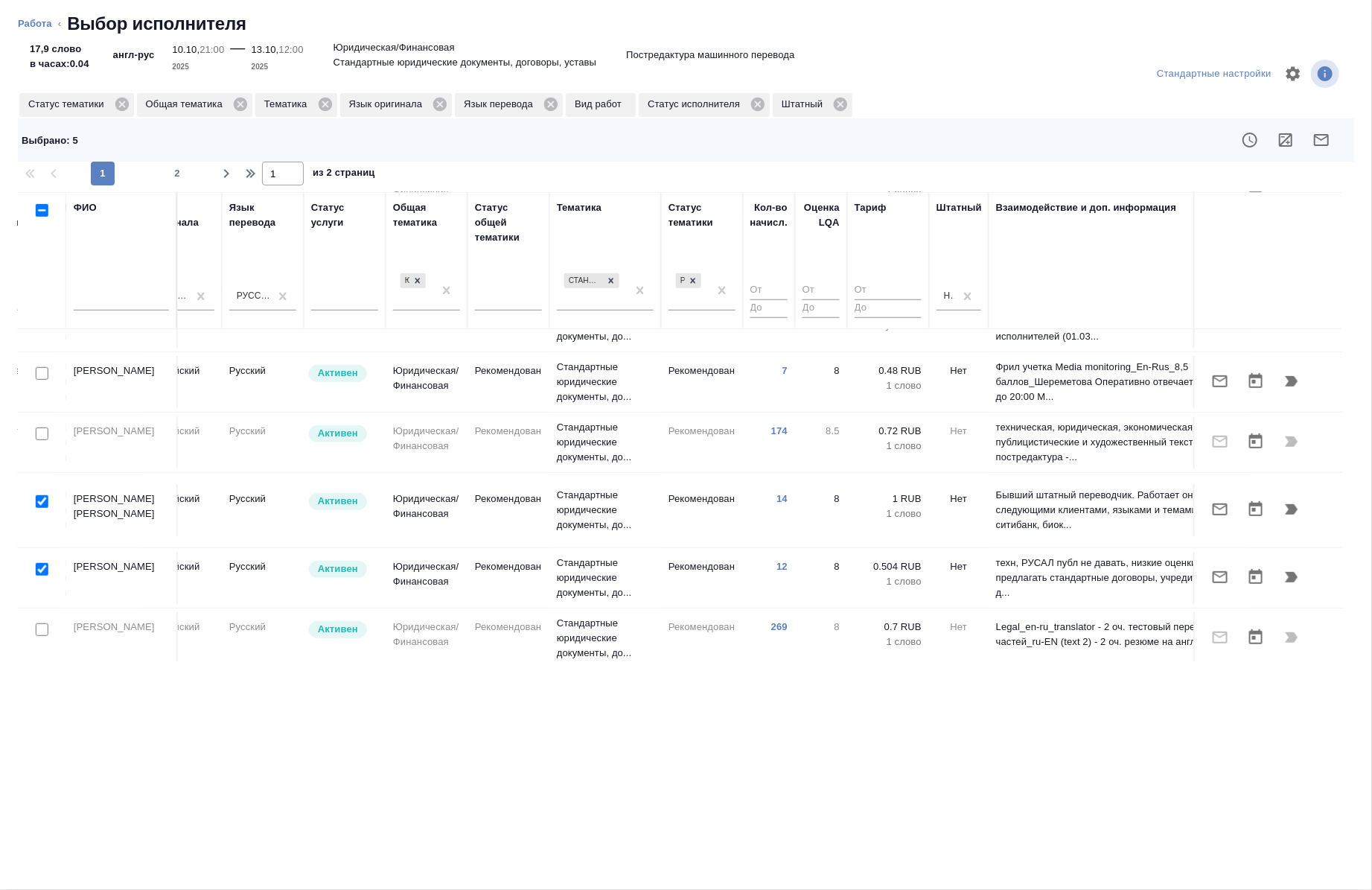
scroll to position [641, 782]
click at [41, 494] on input "checkbox" at bounding box center [41, 500] width 13 height 13
checkbox input "false"
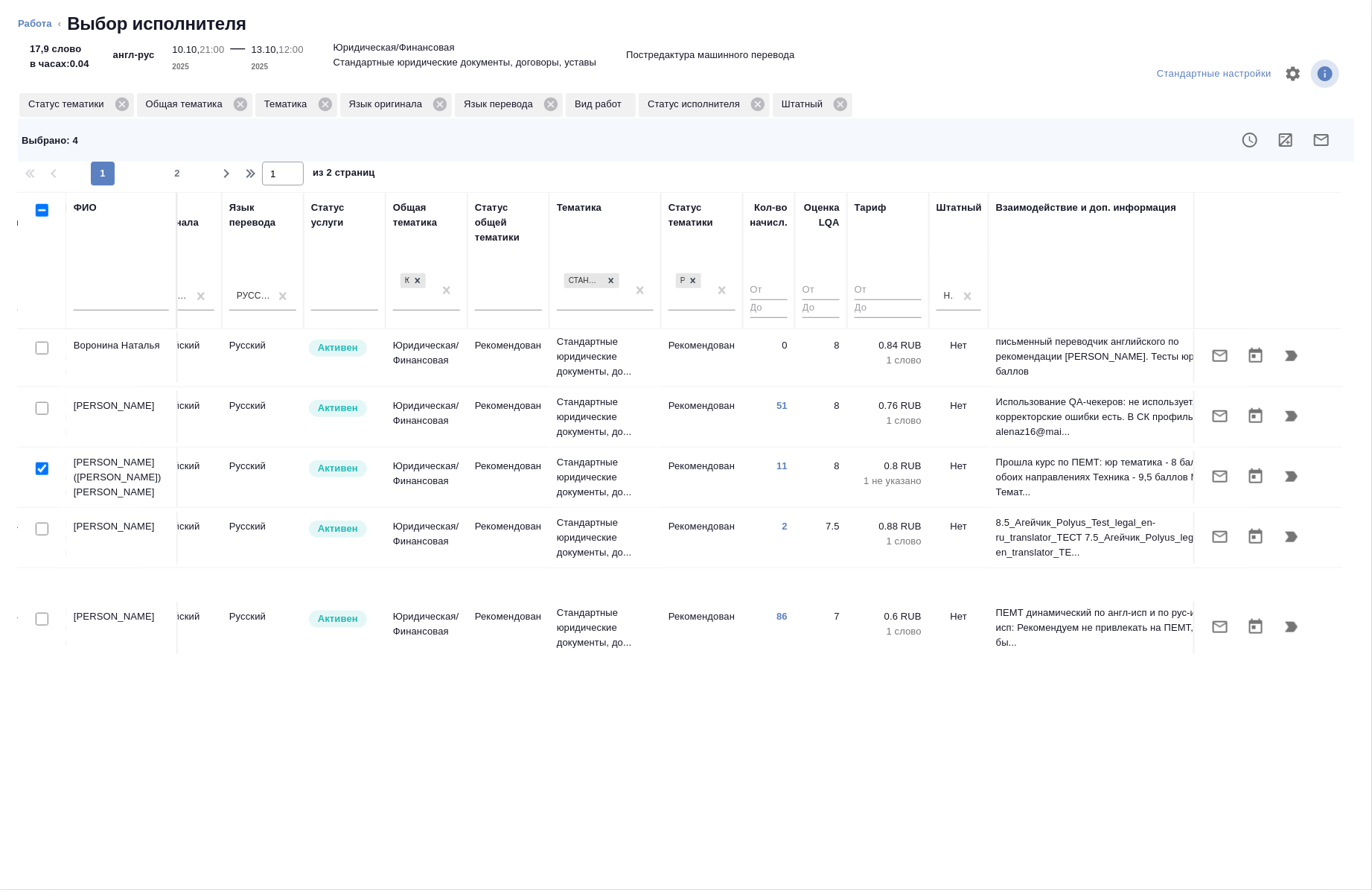
scroll to position [1179, 782]
click at [41, 608] on div at bounding box center [41, 619] width 34 height 21
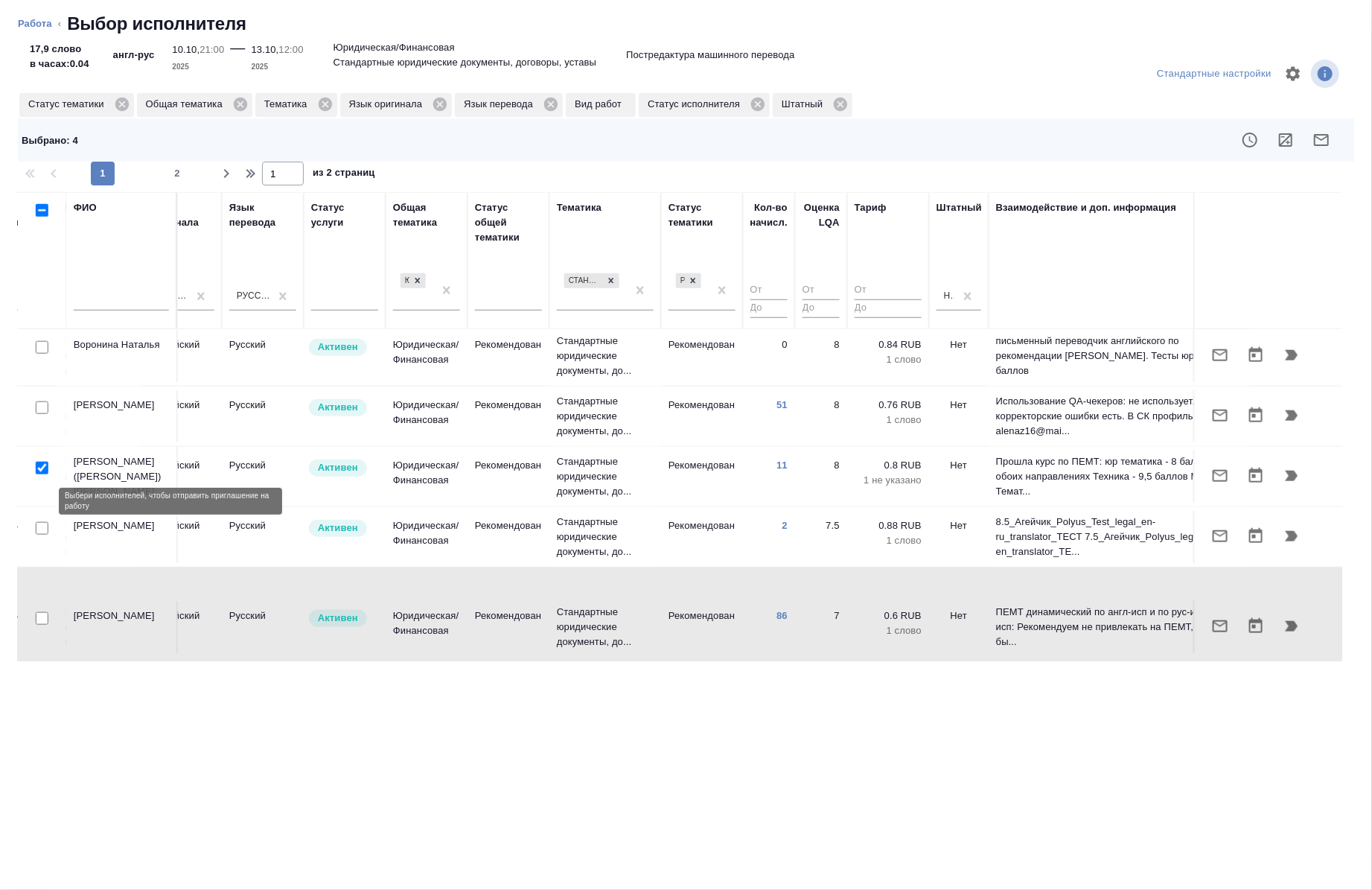
click at [41, 612] on input "checkbox" at bounding box center [41, 618] width 13 height 13
checkbox input "true"
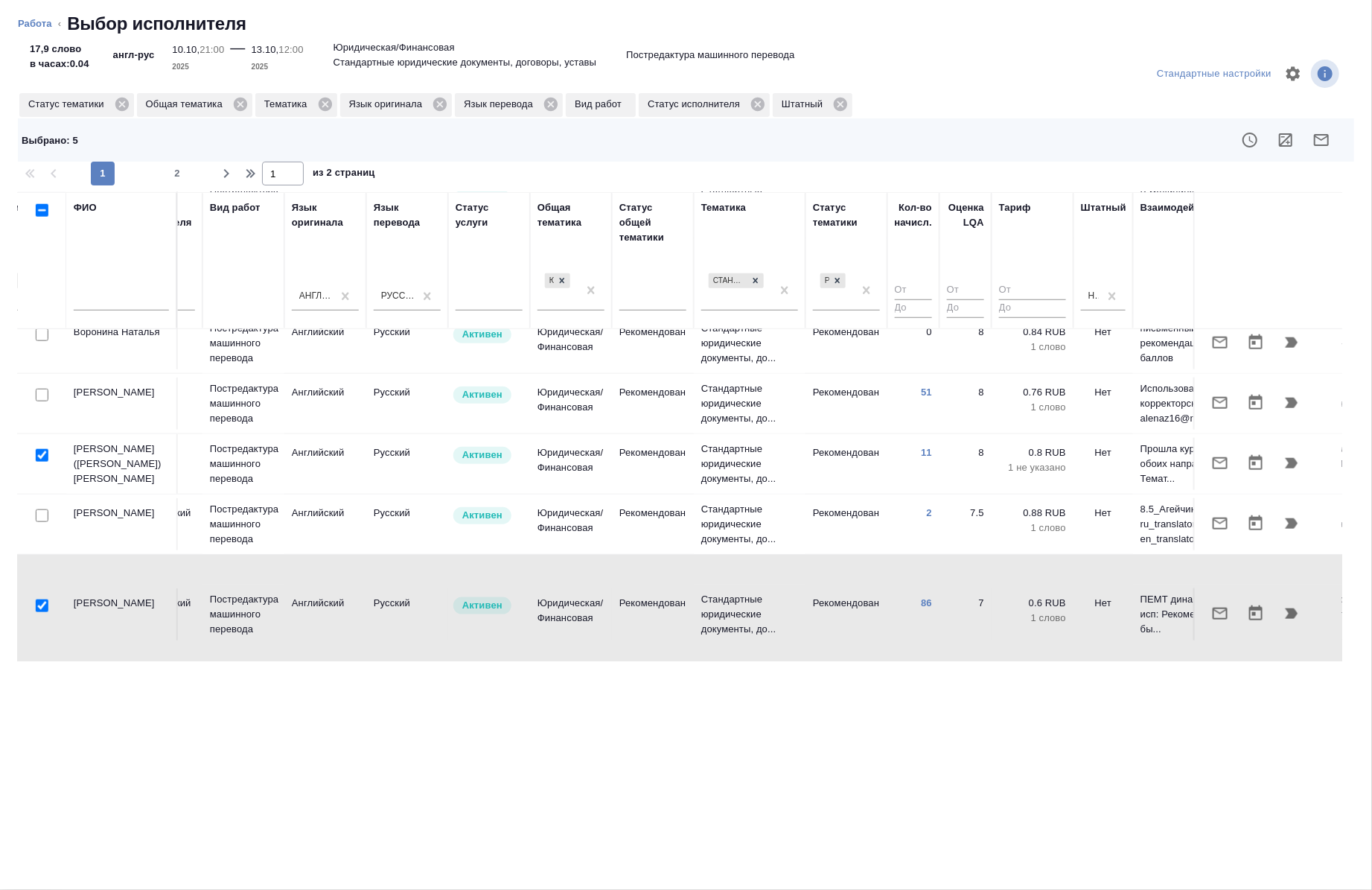
scroll to position [1191, 637]
click at [1327, 150] on button "button" at bounding box center [1321, 140] width 36 height 36
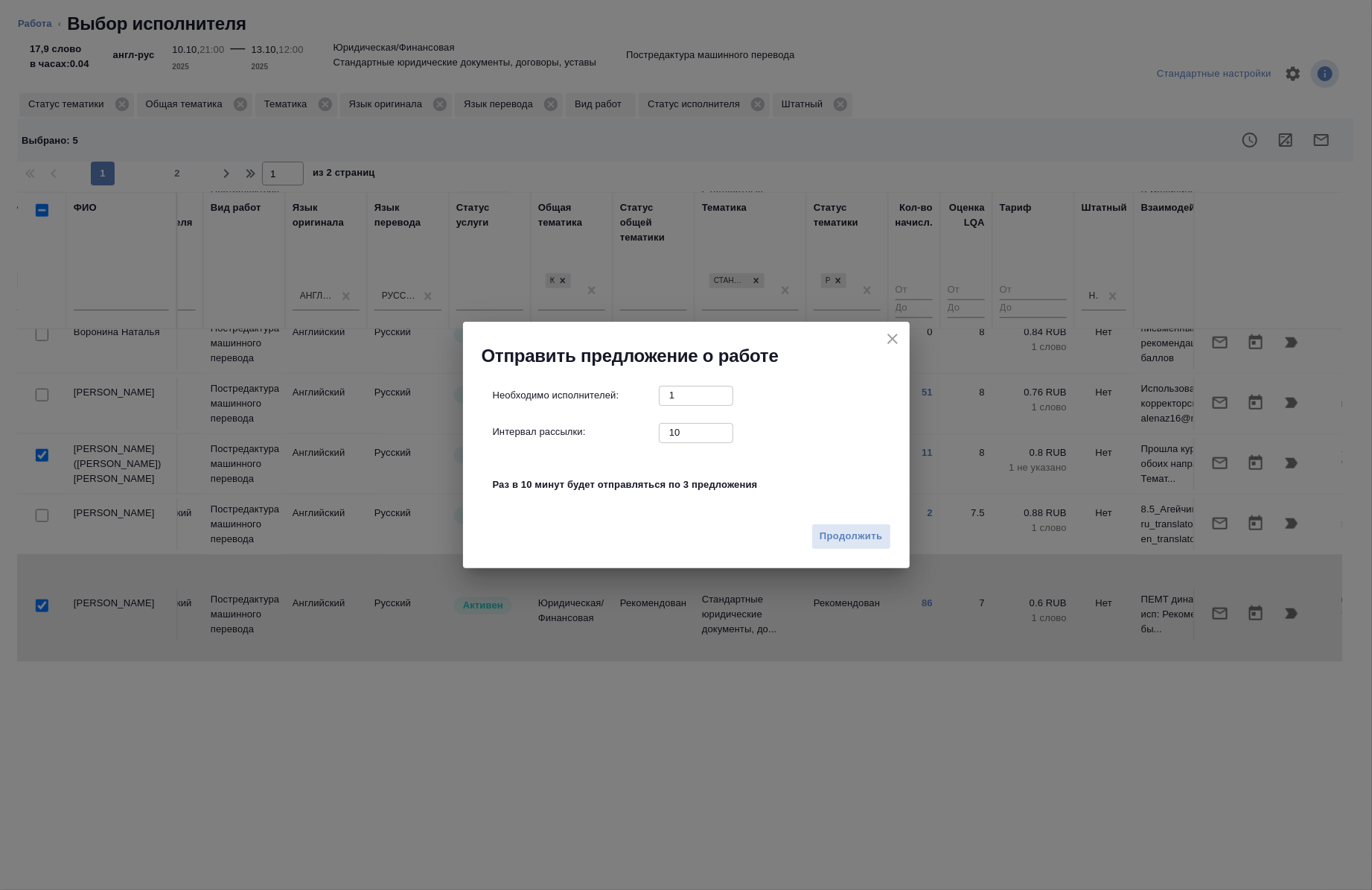
click at [686, 429] on input "10" at bounding box center [696, 431] width 74 height 18
type input "0"
click at [832, 535] on span "Продолжить" at bounding box center [850, 537] width 63 height 17
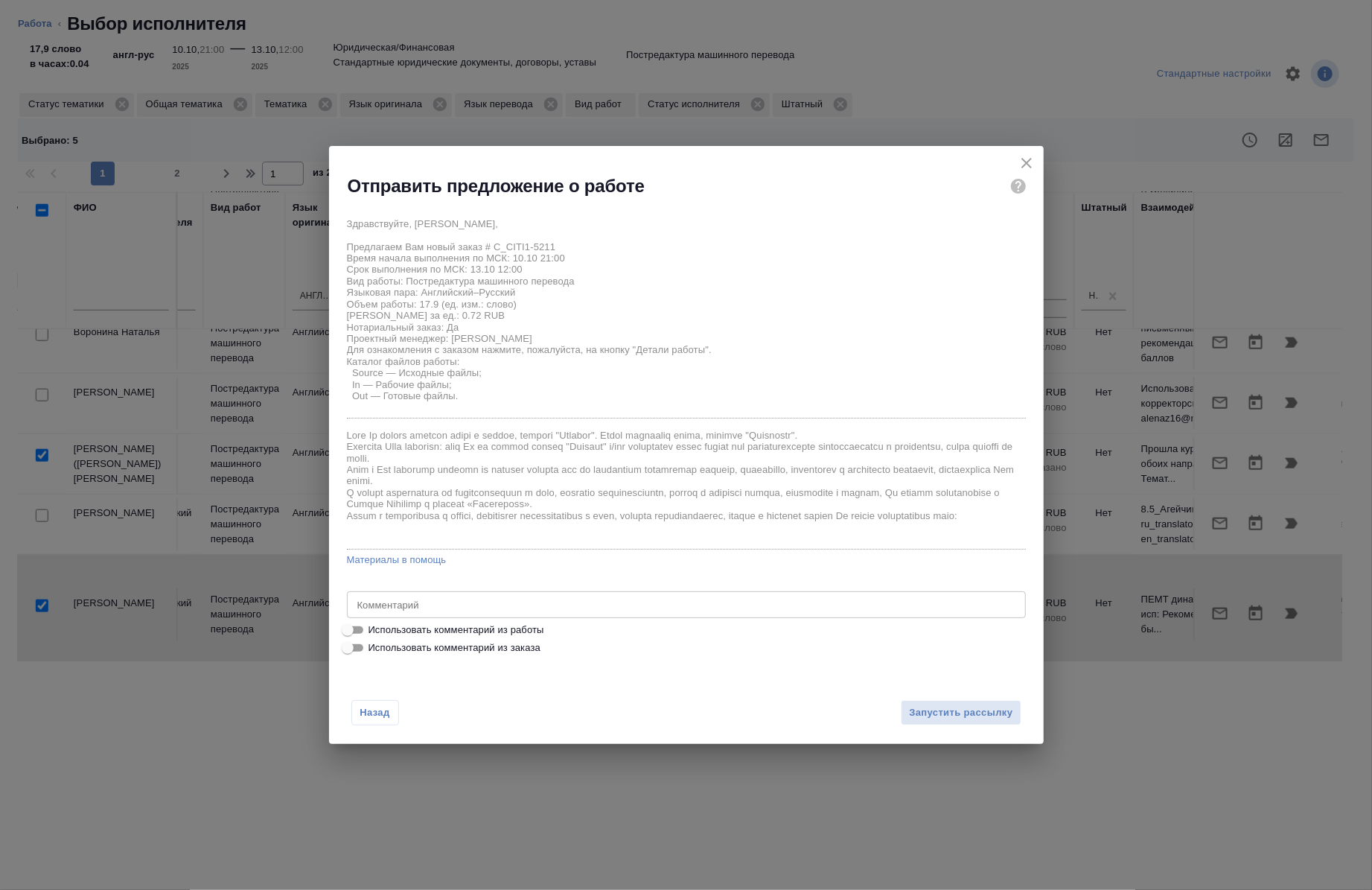
click at [543, 630] on span "Использовать комментарий из работы" at bounding box center [456, 629] width 176 height 14
click at [374, 630] on input "Использовать комментарий из работы" at bounding box center [347, 629] width 54 height 18
checkbox input "true"
type textarea "под нот"
click at [919, 709] on span "Запустить рассылку" at bounding box center [960, 713] width 103 height 17
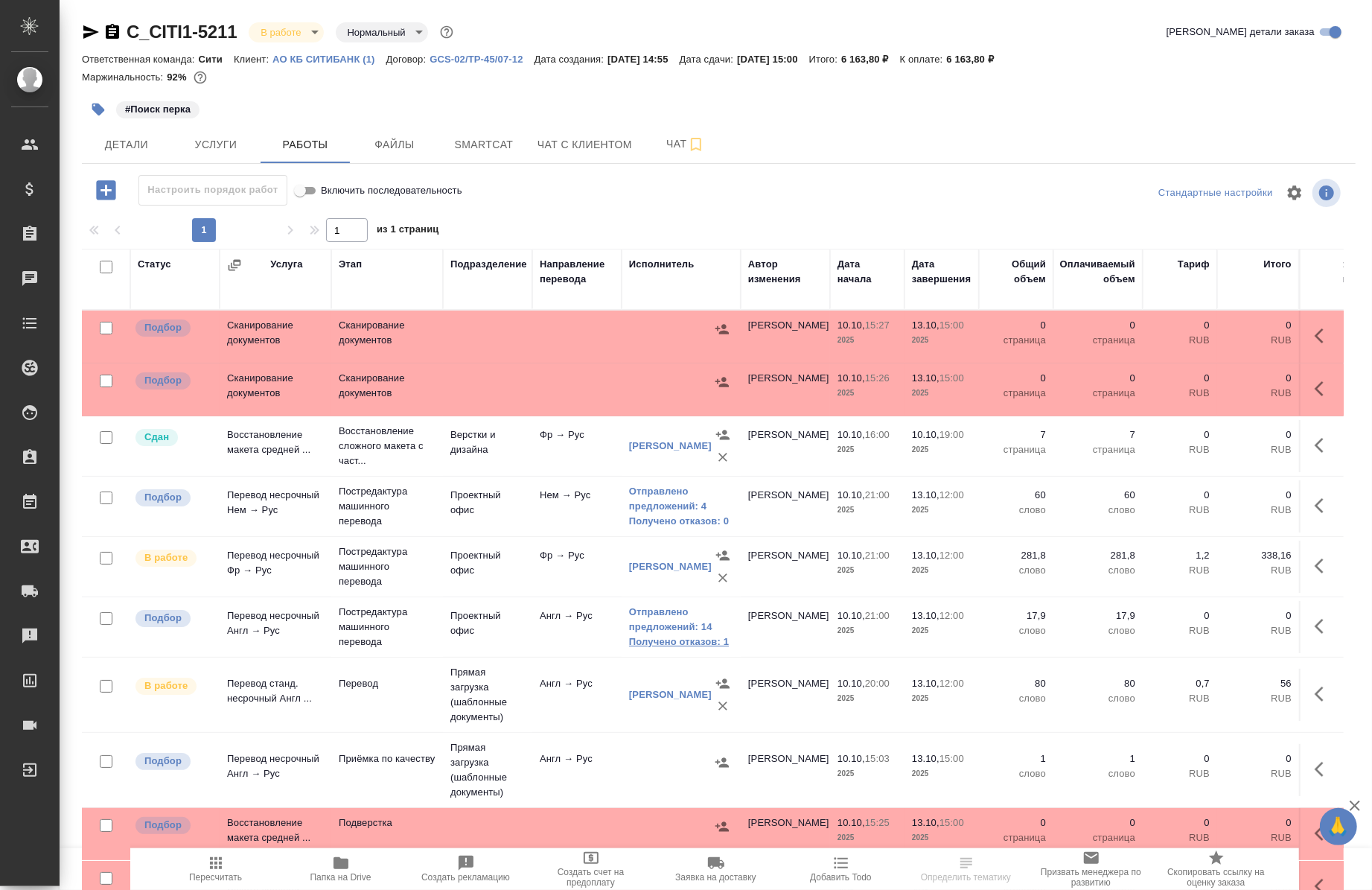
click at [669, 644] on link "Получено отказов: 1" at bounding box center [681, 641] width 104 height 14
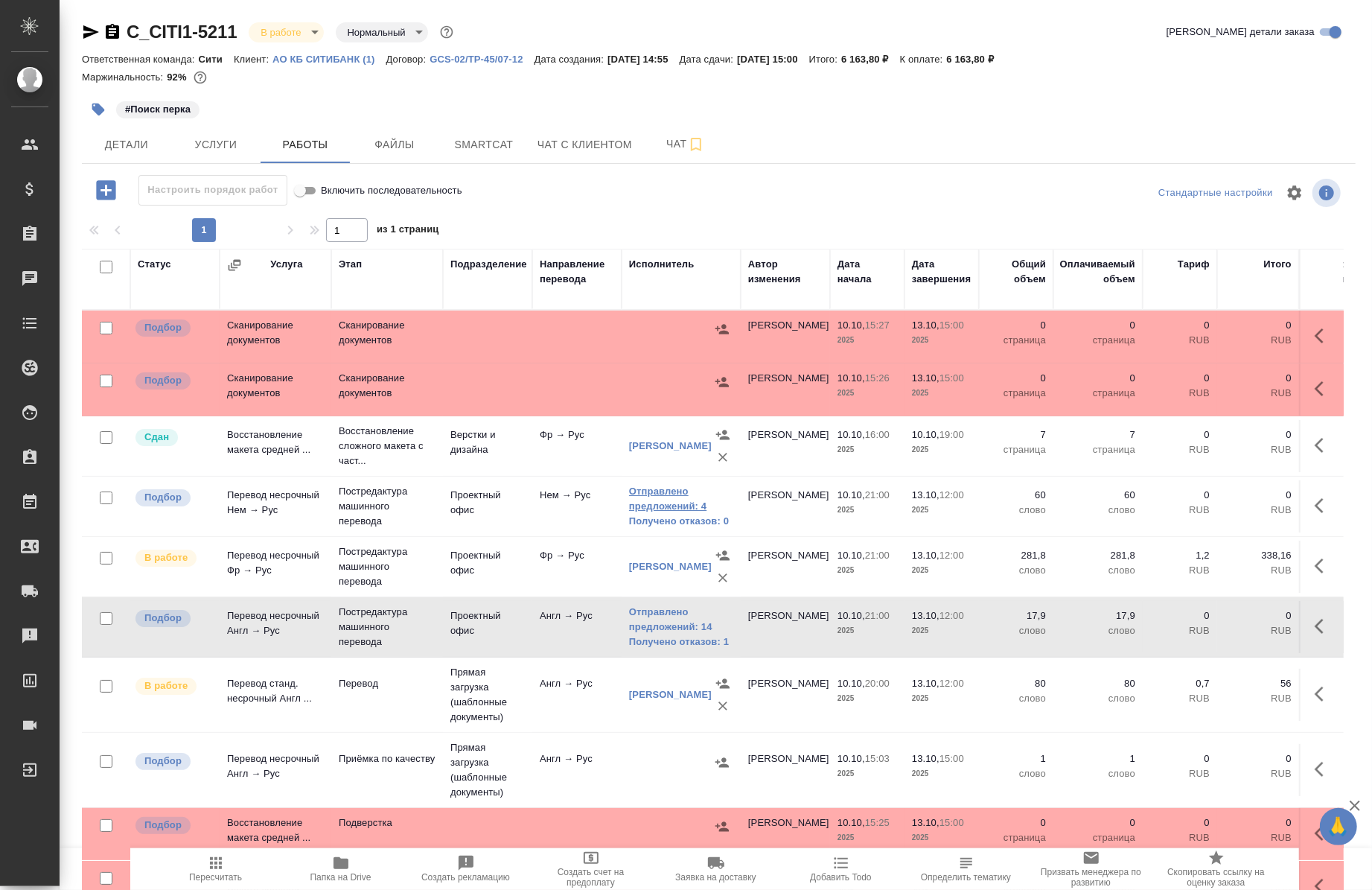
click at [672, 503] on link "Отправлено предложений: 4" at bounding box center [681, 498] width 104 height 30
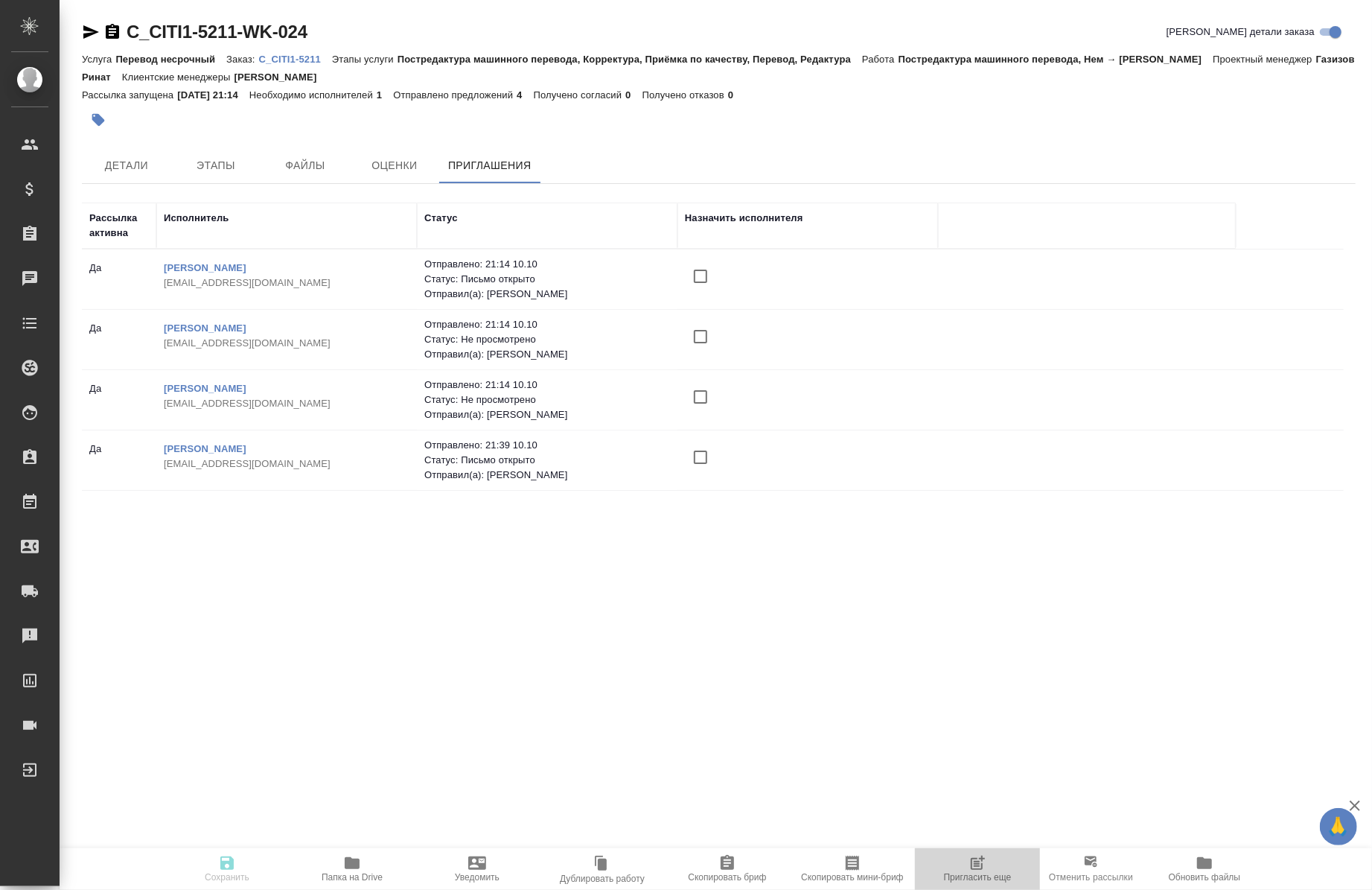
click at [978, 876] on span "Пригласить еще" at bounding box center [977, 876] width 68 height 11
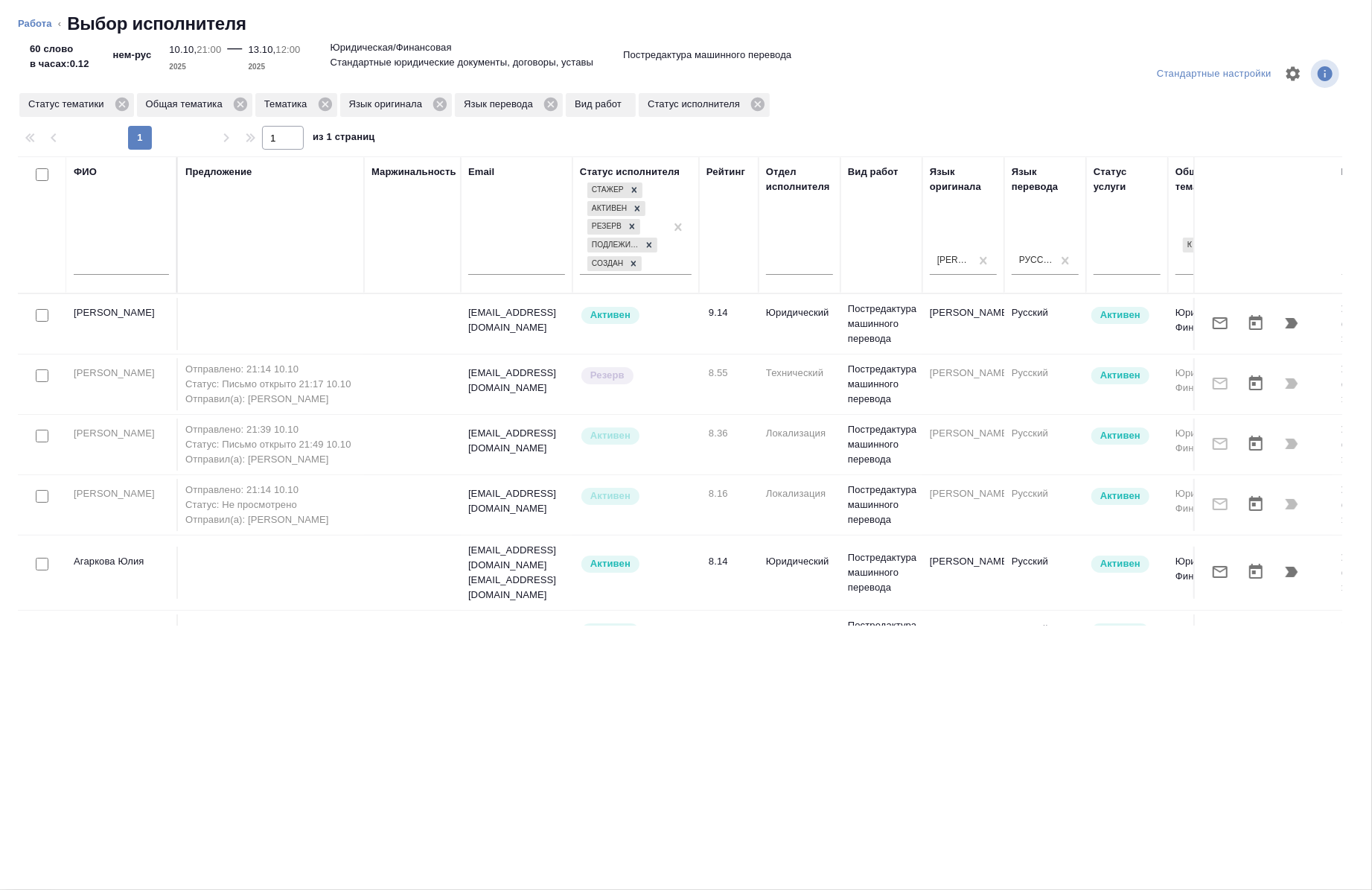
drag, startPoint x: 346, startPoint y: 628, endPoint x: 334, endPoint y: 614, distance: 18.4
click at [334, 614] on div "Стандартные настройки Статус тематики Общая тематика Тематика Язык оригинала Яз…" at bounding box center [686, 466] width 1372 height 845
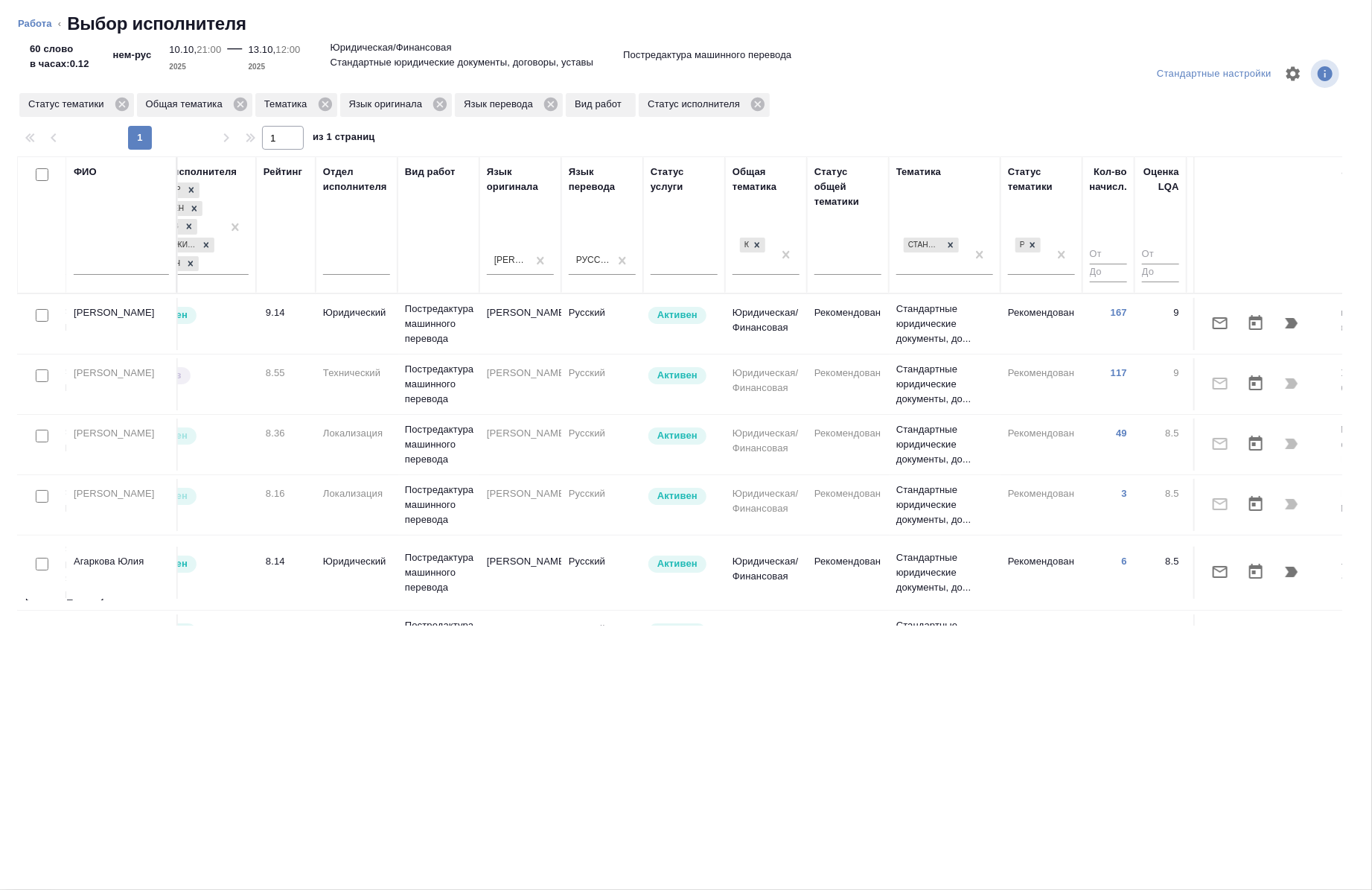
scroll to position [0, 850]
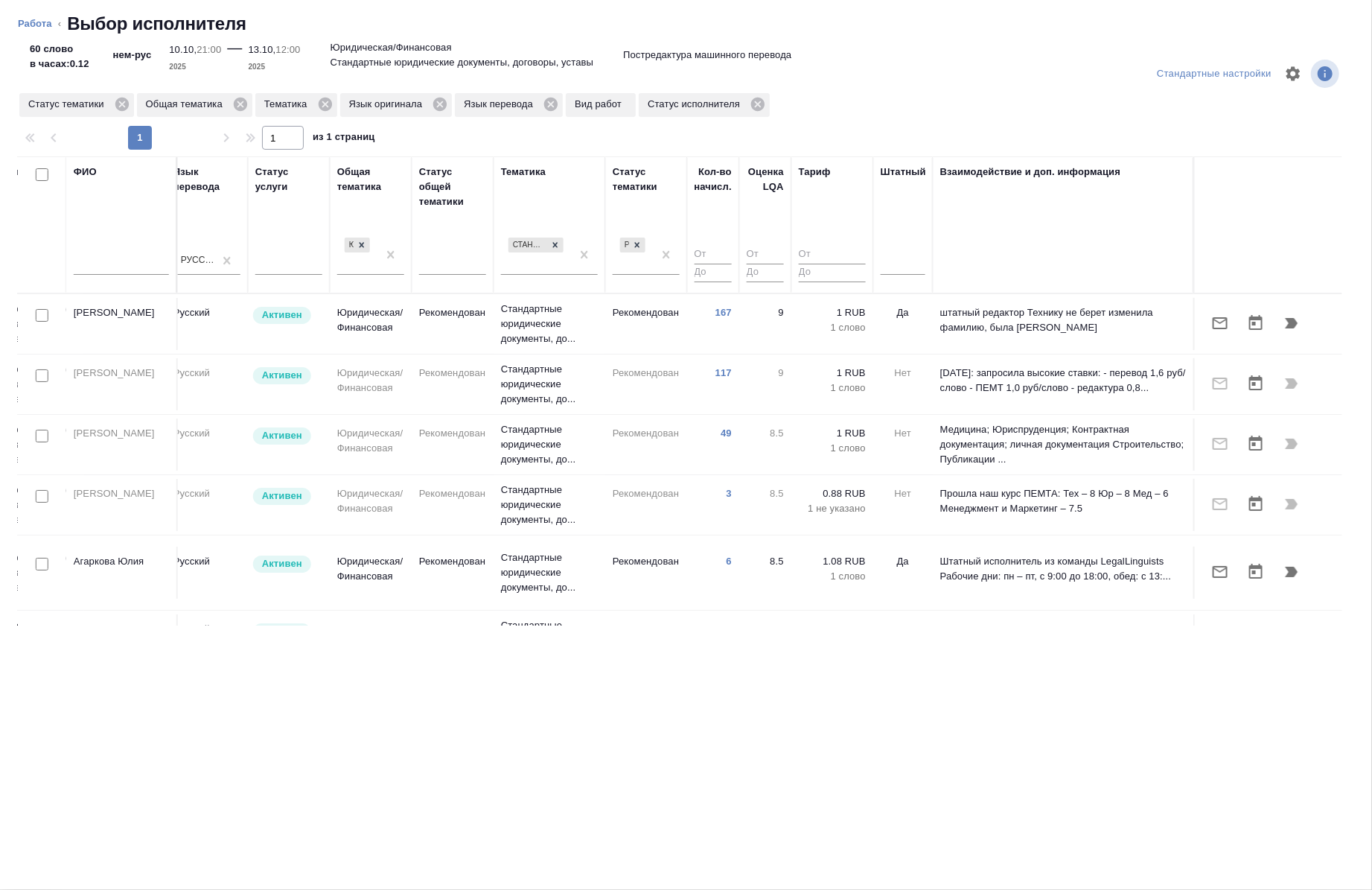
click at [873, 266] on th "Штатный" at bounding box center [903, 225] width 60 height 137
click at [888, 265] on div at bounding box center [903, 260] width 44 height 21
click at [886, 319] on div "Нет" at bounding box center [992, 308] width 223 height 27
click at [889, 256] on div at bounding box center [903, 260] width 44 height 21
click at [903, 331] on div "Да" at bounding box center [992, 334] width 223 height 27
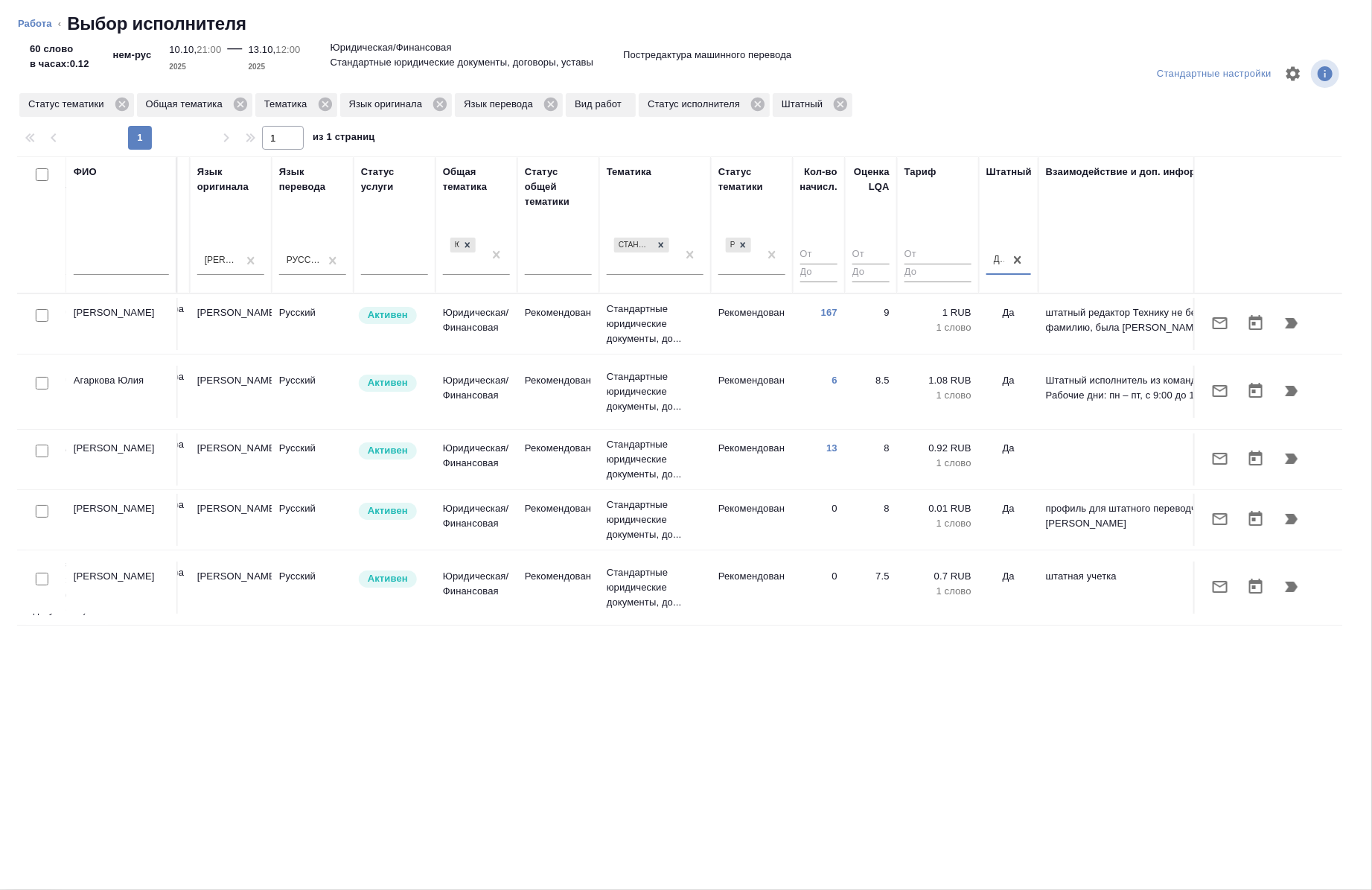
scroll to position [0, 731]
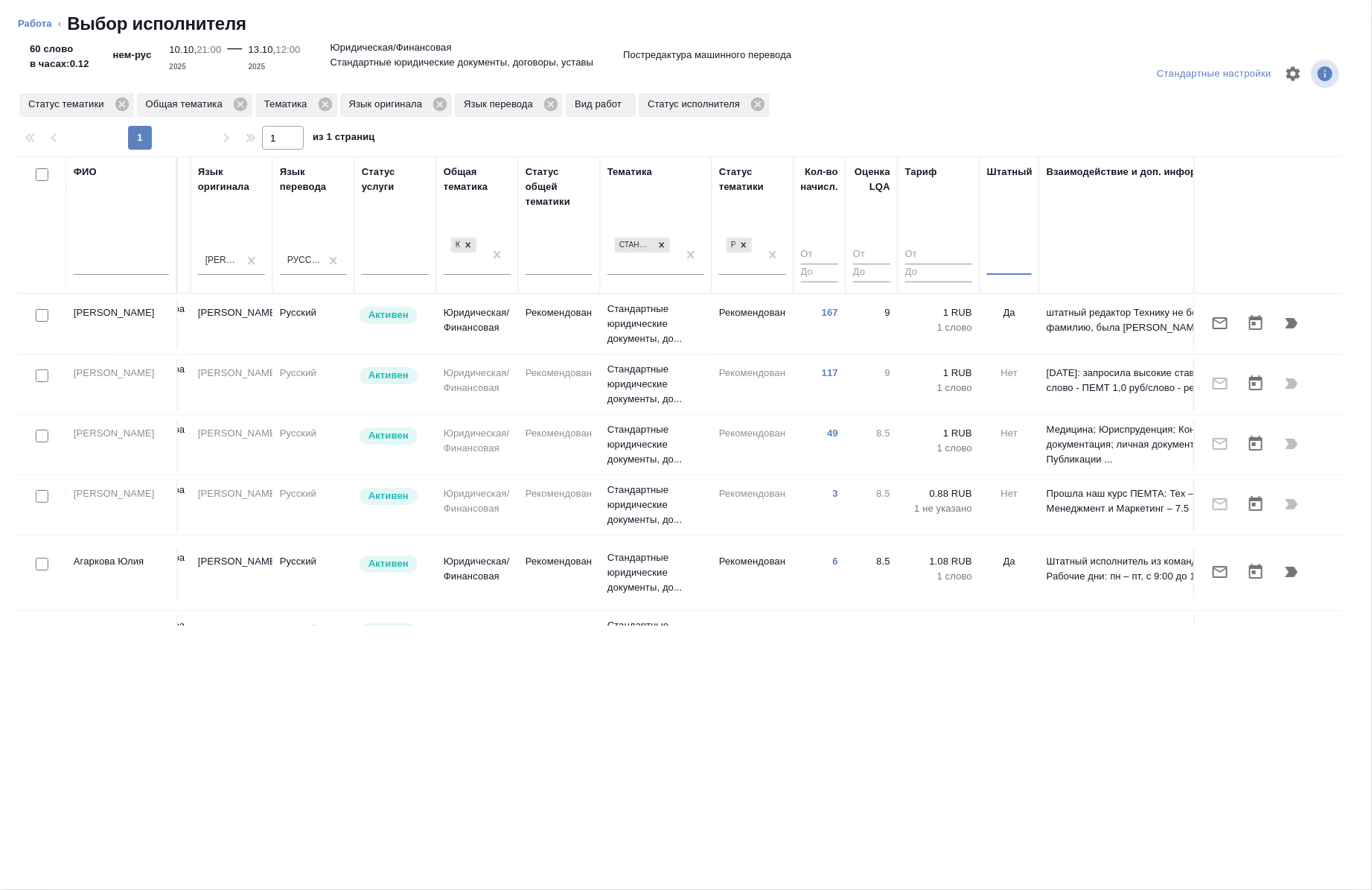
click at [1012, 263] on div at bounding box center [1009, 260] width 44 height 21
click at [1012, 314] on div "Нет" at bounding box center [1098, 308] width 223 height 27
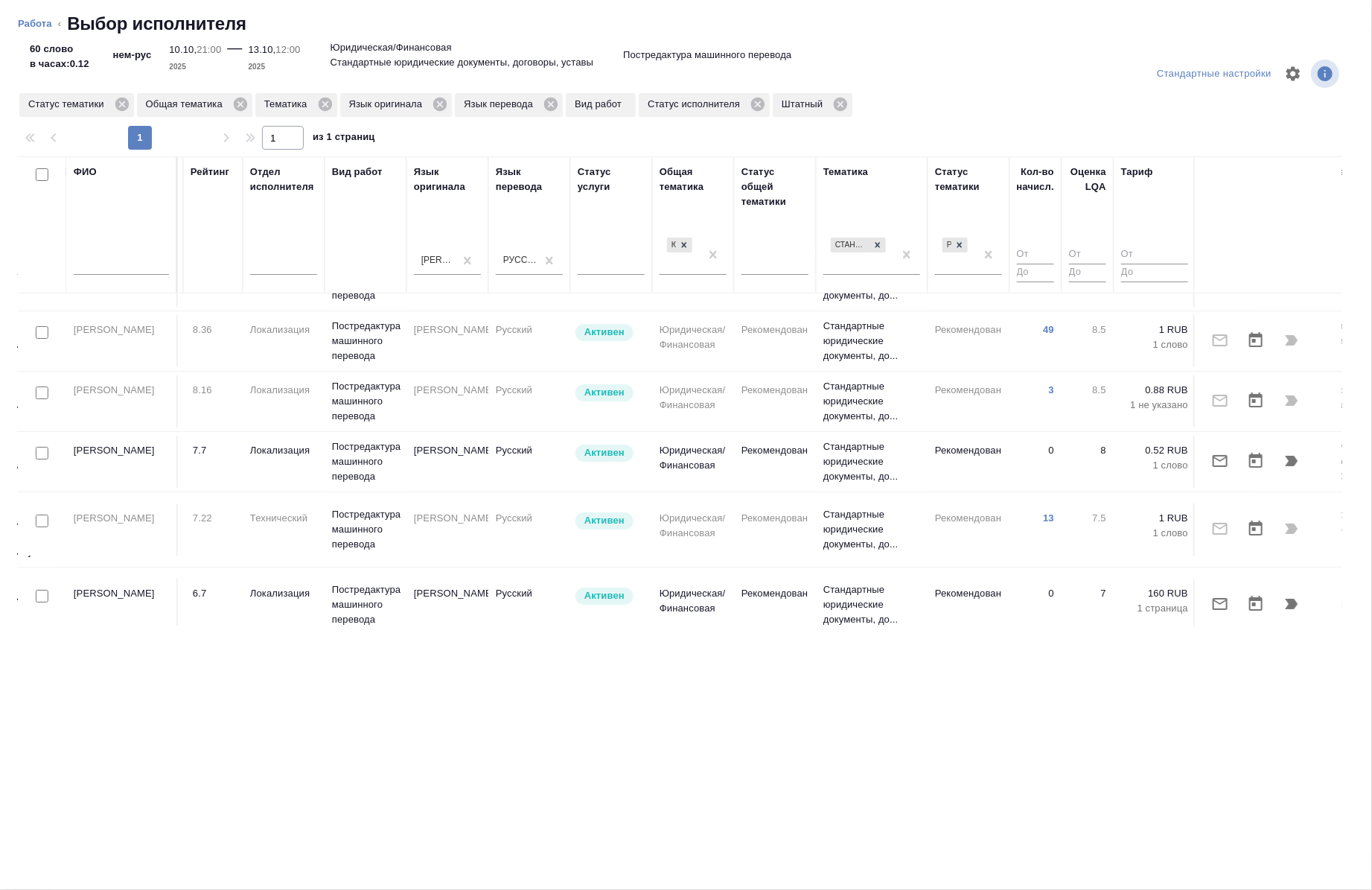
scroll to position [43, 515]
click at [41, 456] on input "checkbox" at bounding box center [41, 453] width 13 height 13
checkbox input "true"
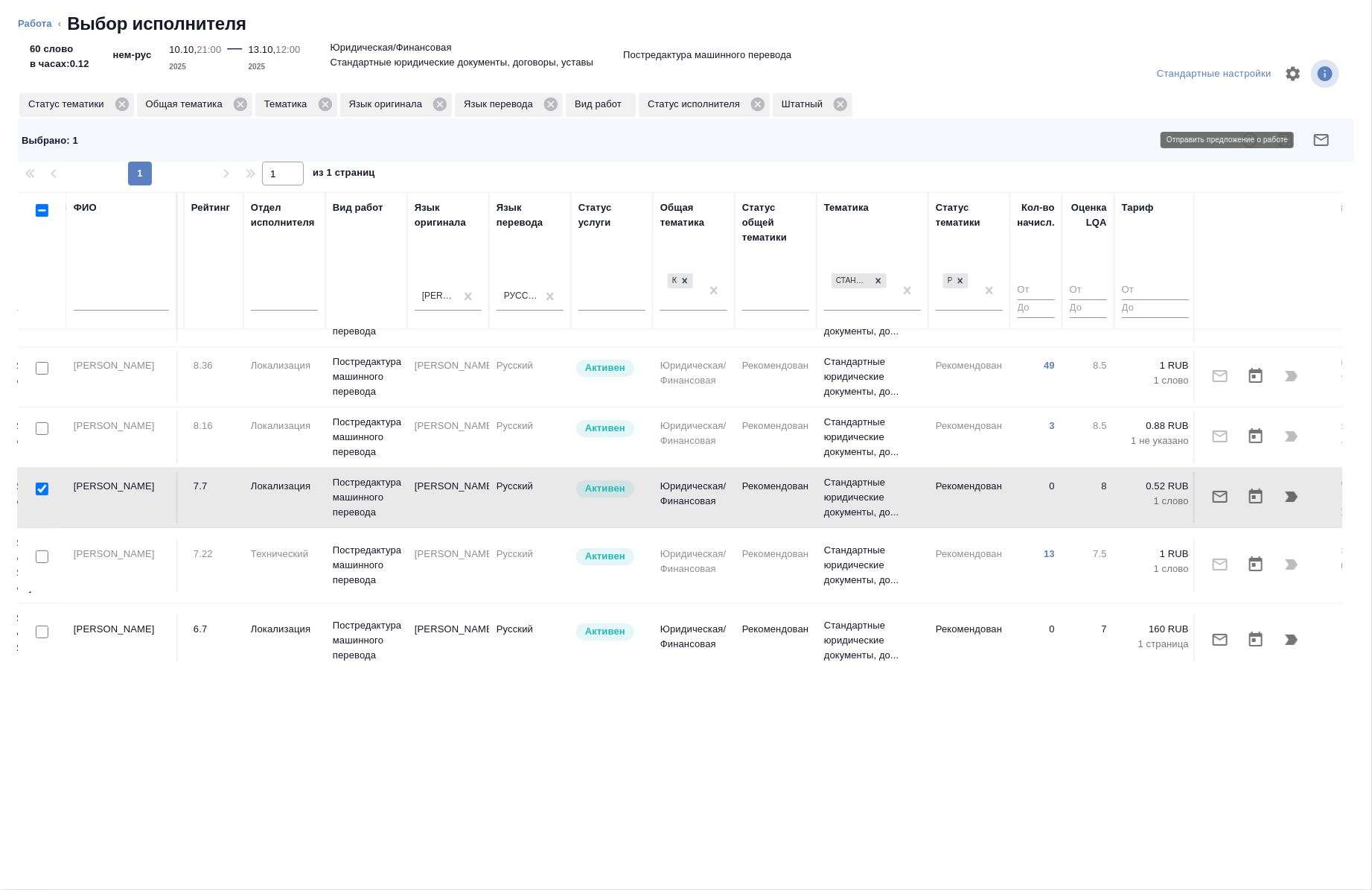
click at [1320, 148] on icon "button" at bounding box center [1321, 140] width 18 height 18
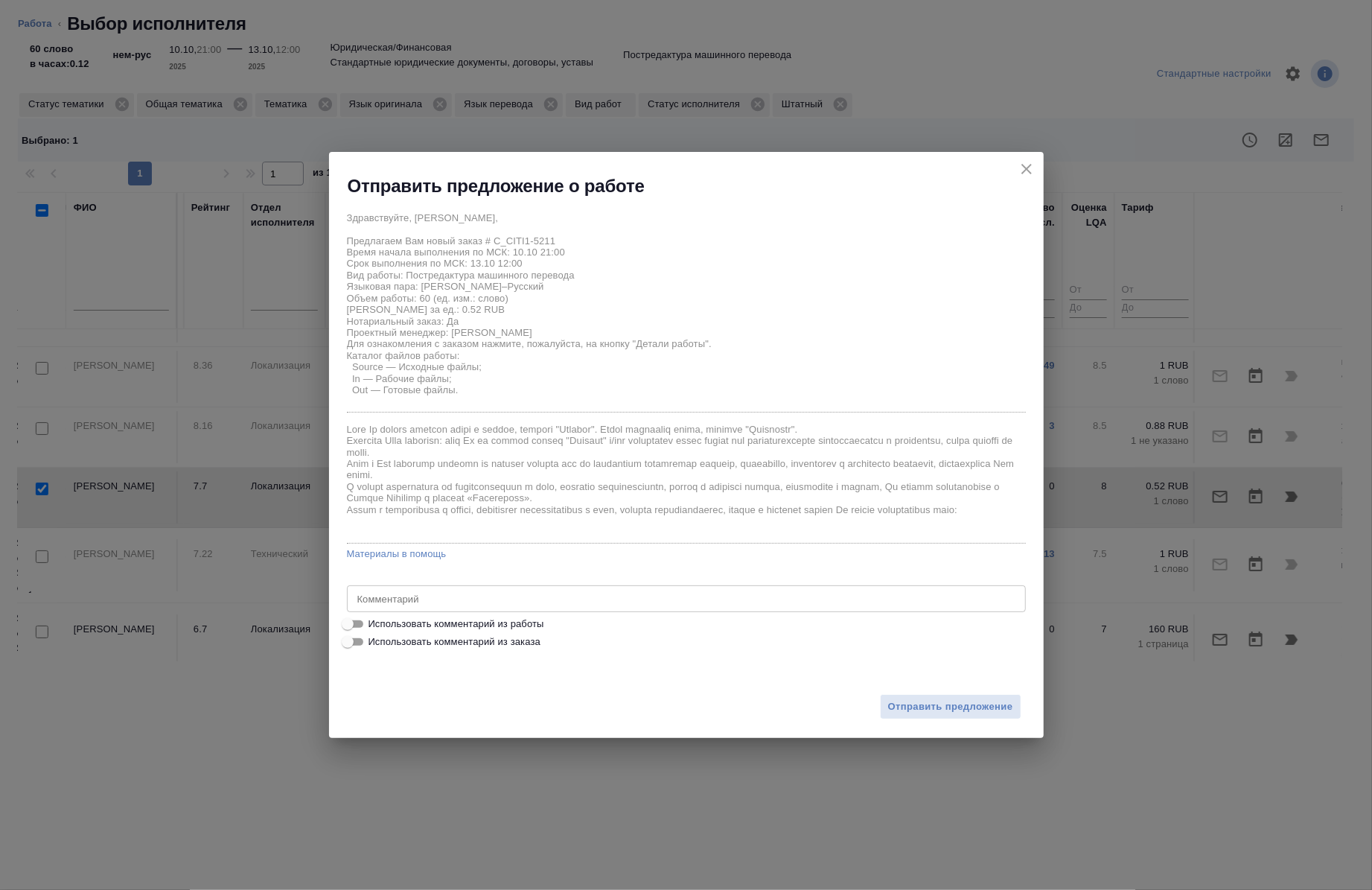
click at [411, 629] on span "Использовать комментарий из работы" at bounding box center [456, 624] width 176 height 14
click at [374, 629] on input "Использовать комментарий из работы" at bounding box center [347, 624] width 54 height 18
checkbox input "true"
type textarea "под нот"
click at [906, 709] on span "Отправить предложение" at bounding box center [950, 708] width 125 height 17
